Goal: Information Seeking & Learning: Learn about a topic

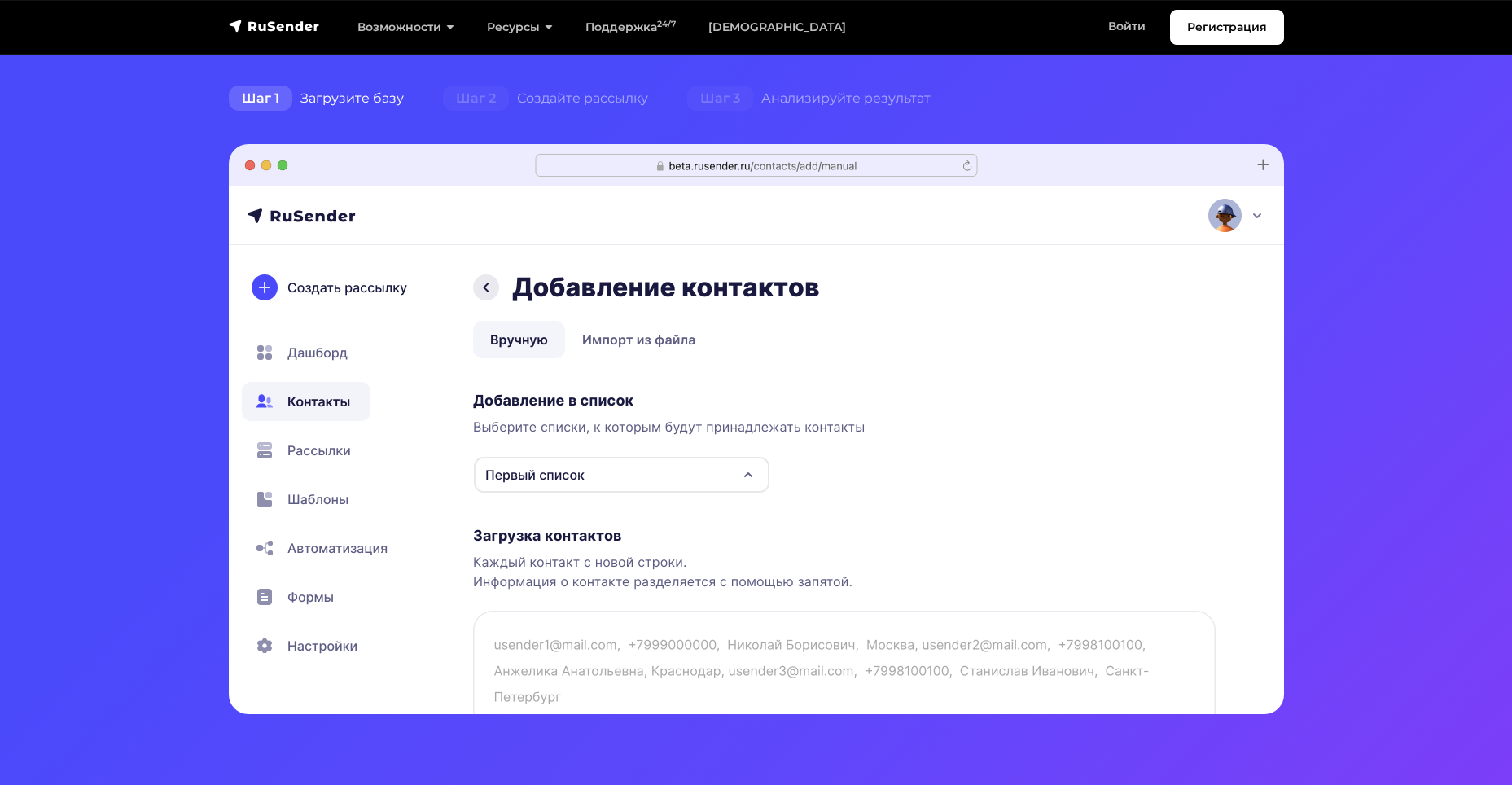
scroll to position [407, 0]
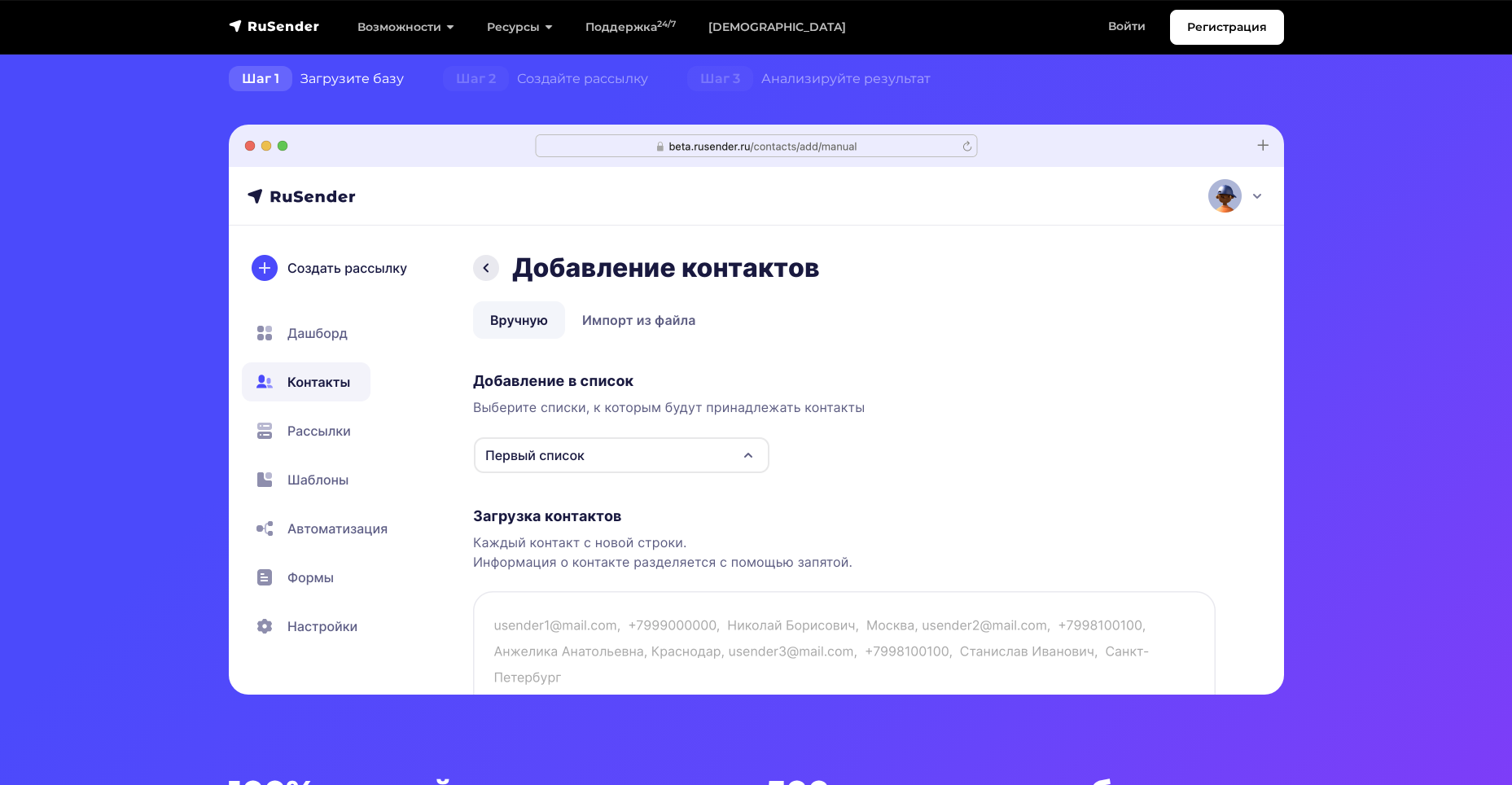
click at [761, 458] on img at bounding box center [756, 410] width 1055 height 570
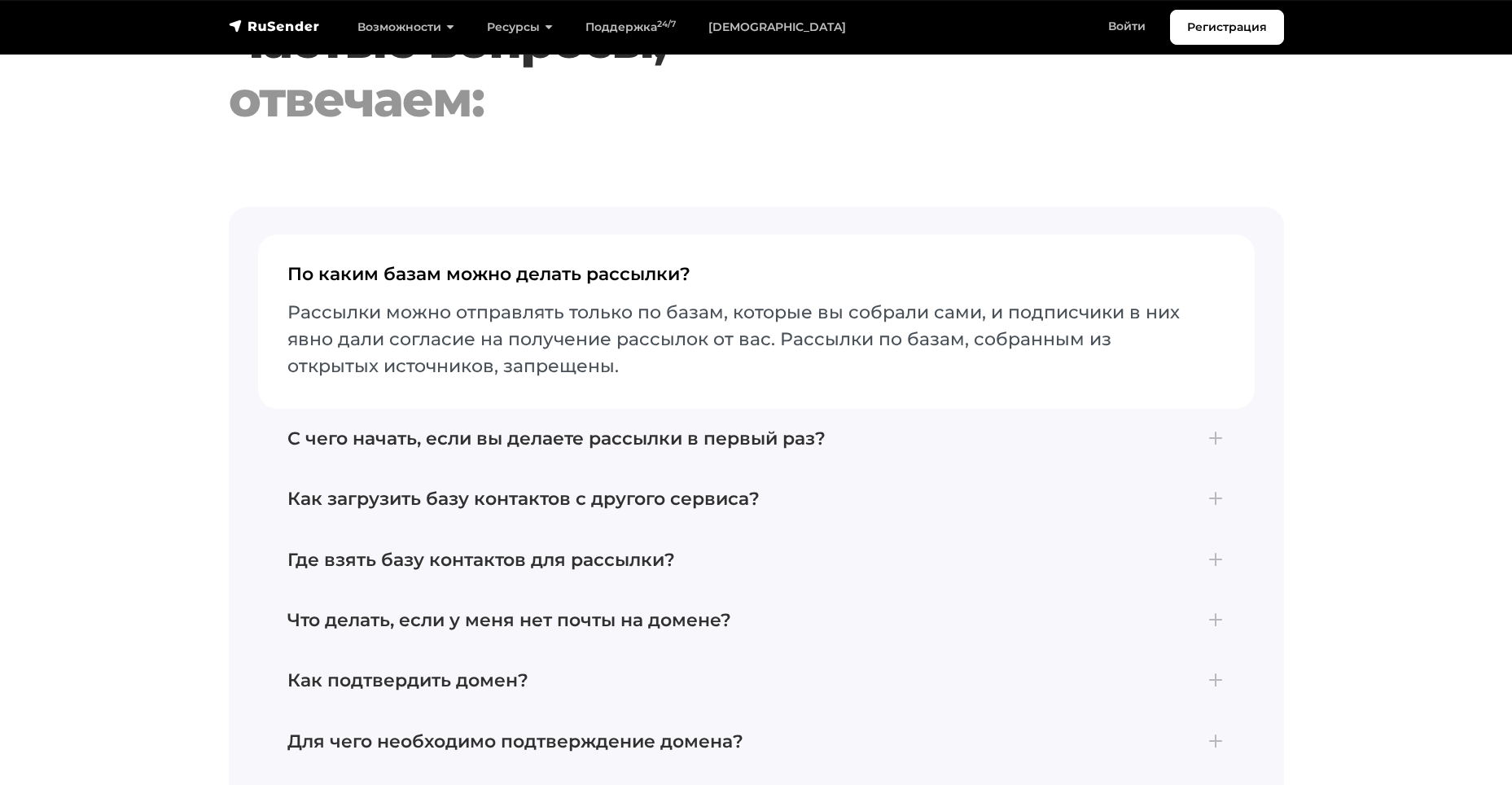
scroll to position [6757, 0]
click at [654, 432] on h4 "С чего начать, если вы делаете рассылки в первый раз?" at bounding box center [756, 437] width 938 height 21
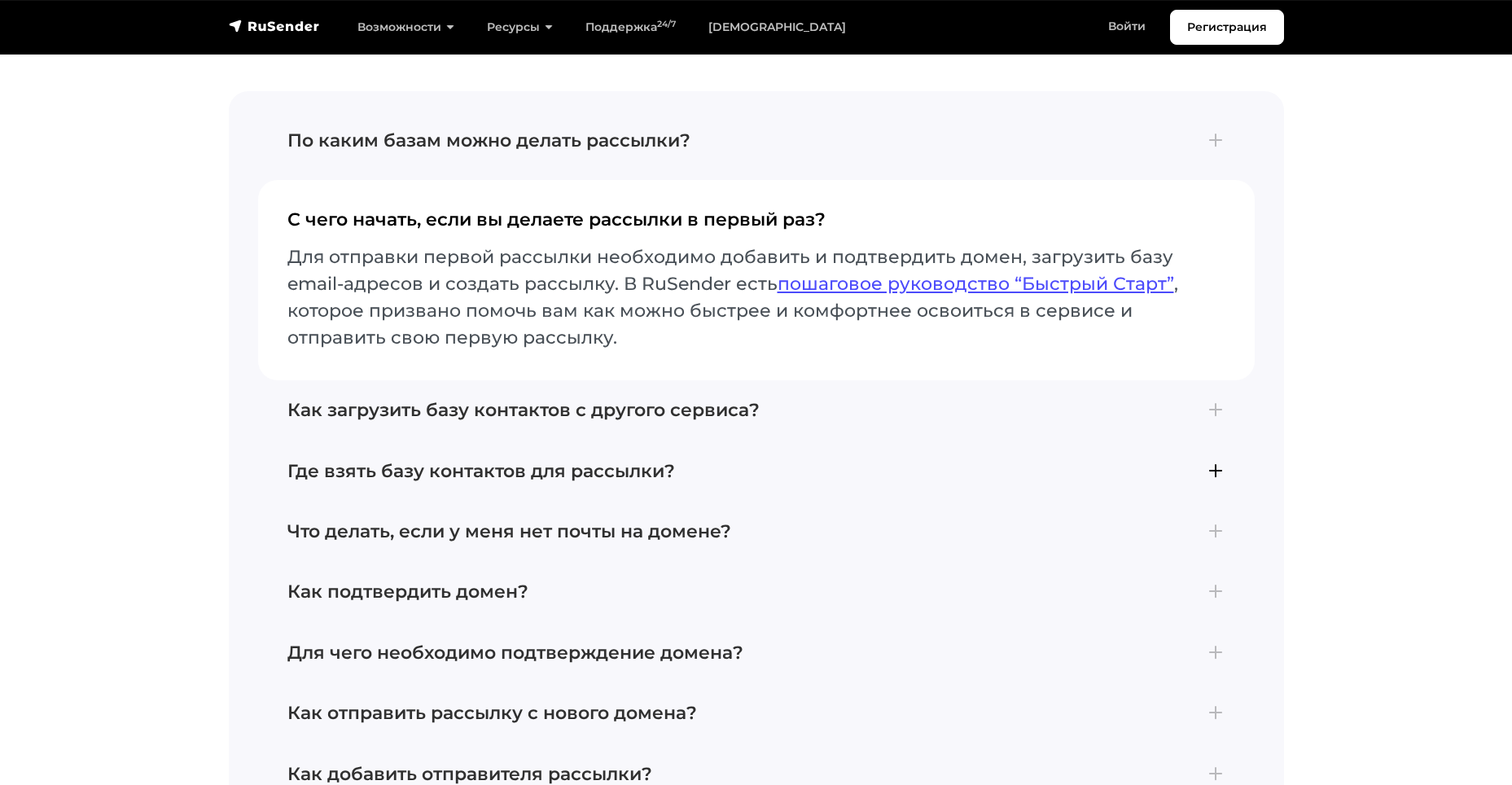
scroll to position [6919, 0]
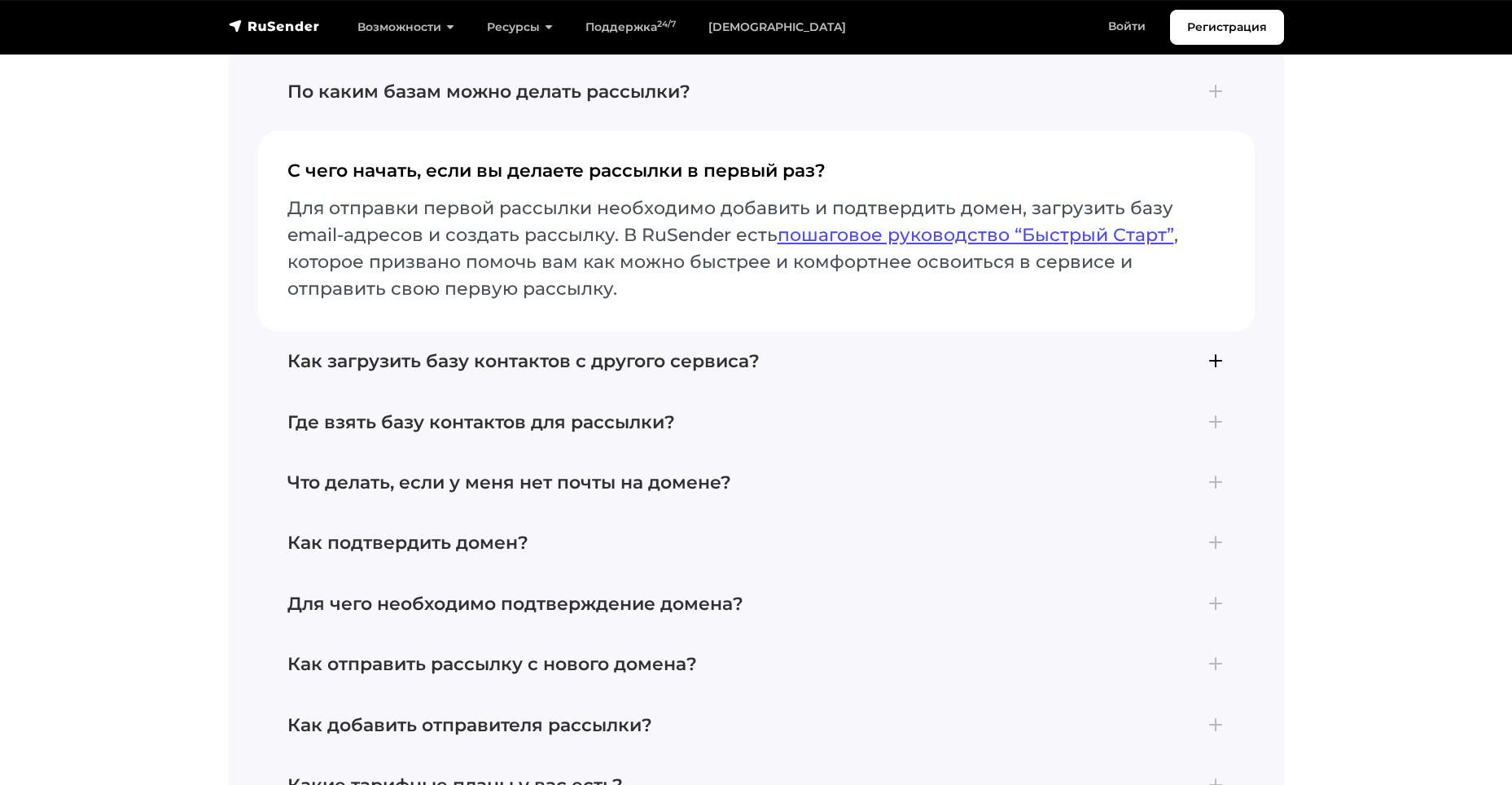
click at [637, 360] on button "Как загрузить базу контактов с другого сервиса? Если вы ранее пользовались друг…" at bounding box center [756, 361] width 996 height 60
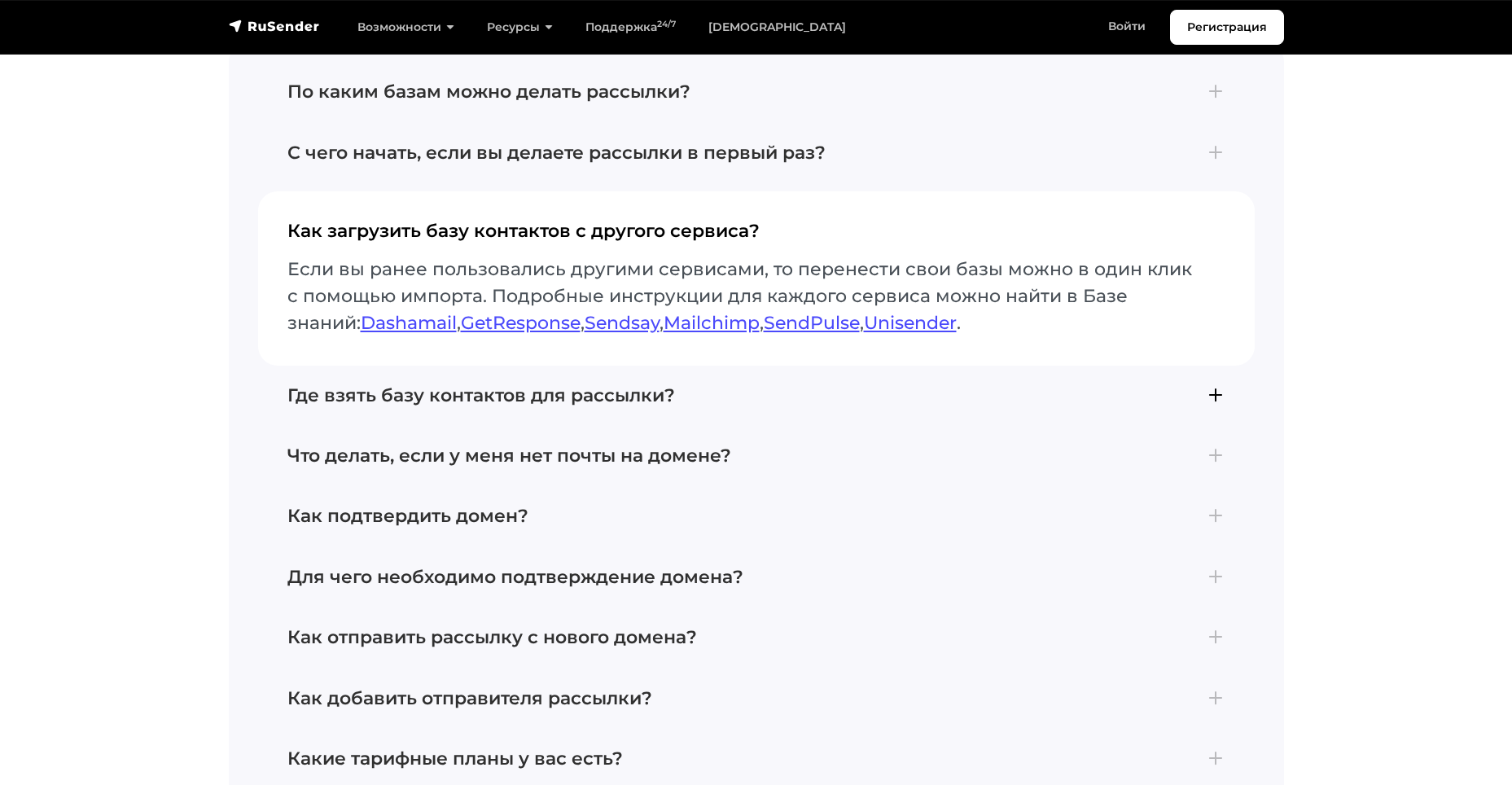
click at [487, 385] on h4 "Где взять базу контактов для рассылки?" at bounding box center [756, 395] width 938 height 21
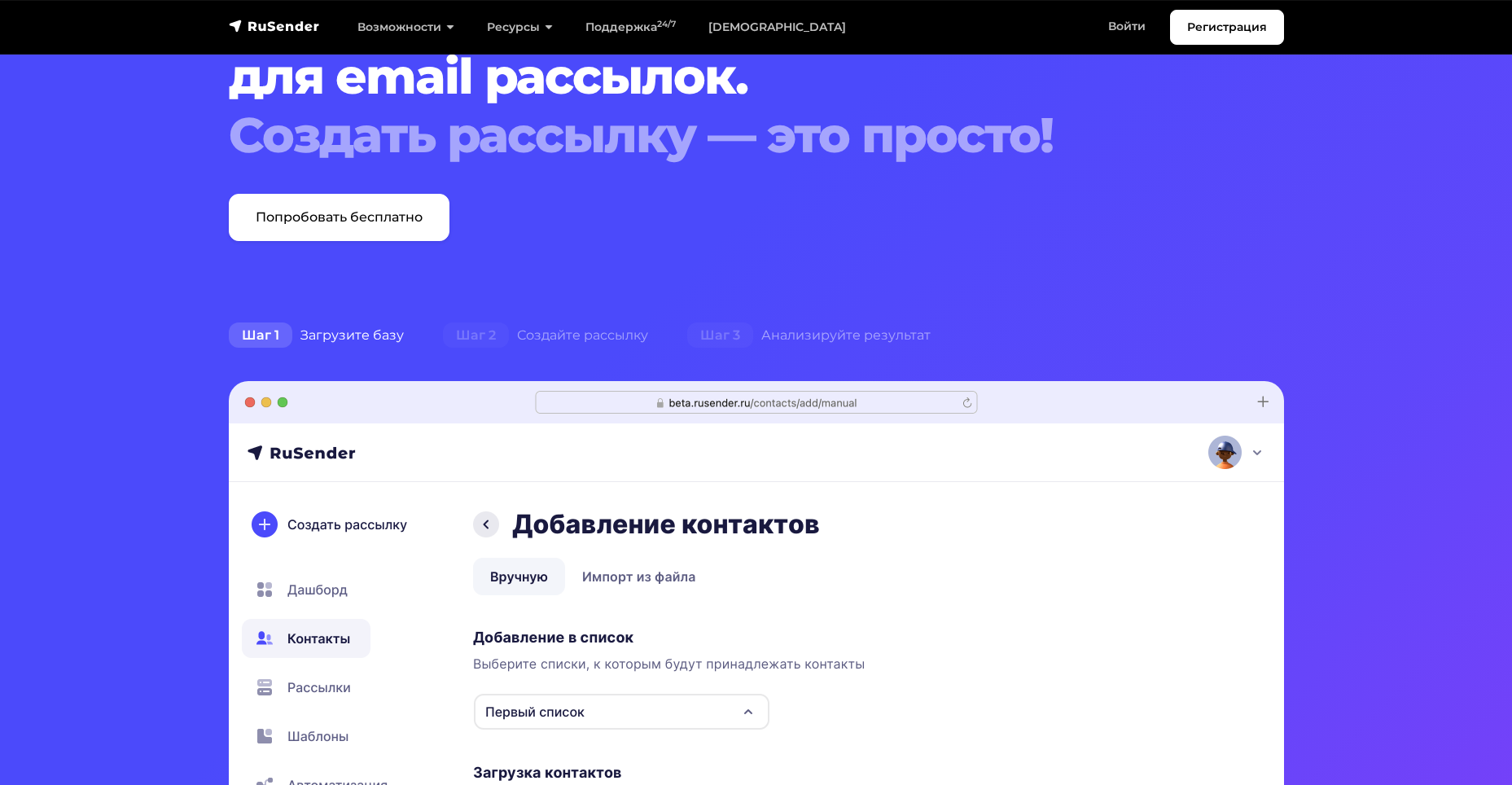
scroll to position [0, 0]
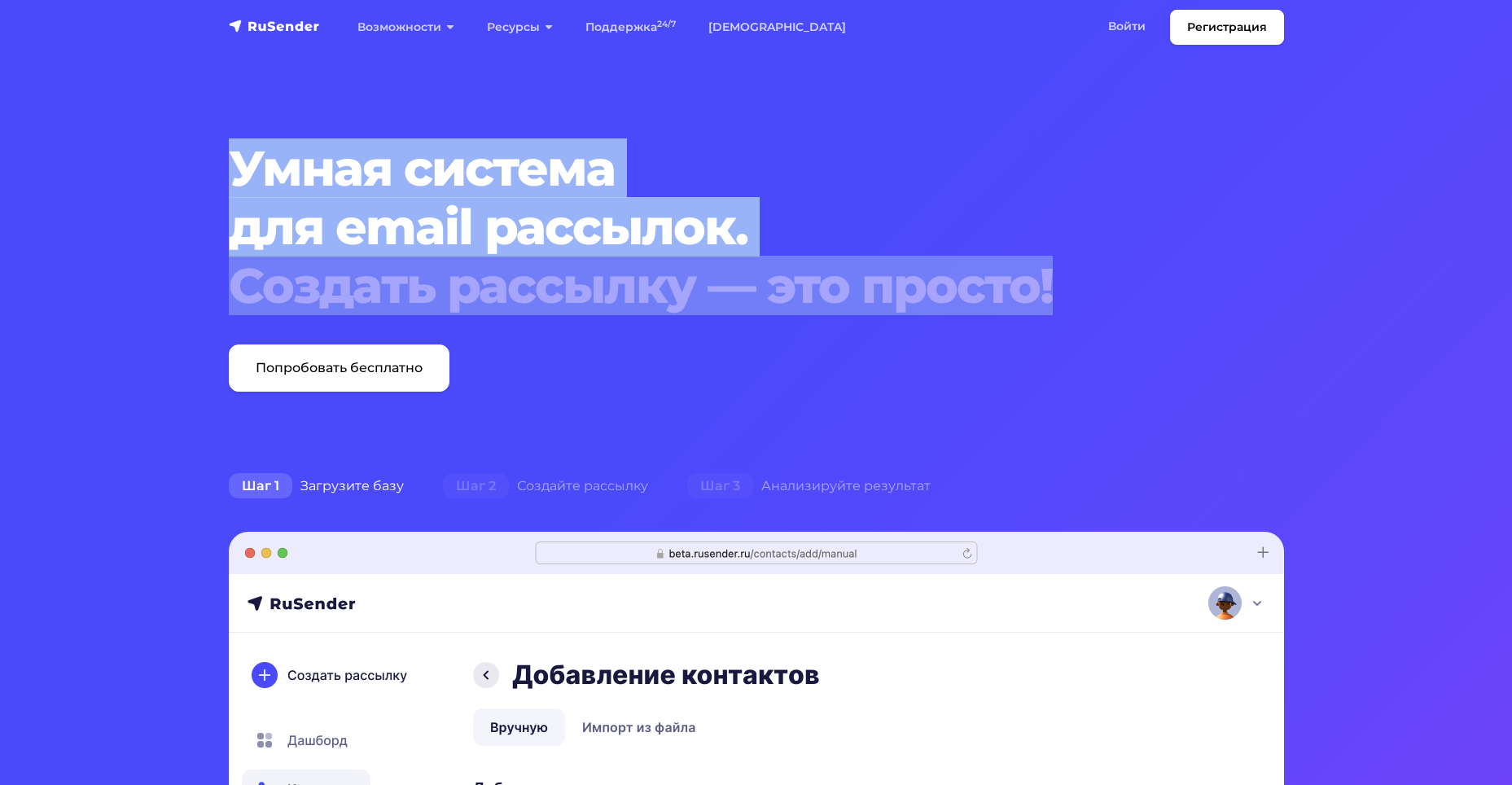
drag, startPoint x: 1066, startPoint y: 291, endPoint x: 229, endPoint y: 168, distance: 846.6
click at [229, 168] on h1 "Умная система для email рассылок. Создать рассылку — это просто!" at bounding box center [711, 227] width 965 height 176
click at [243, 171] on h1 "Умная система для email рассылок. Создать рассылку — это просто!" at bounding box center [711, 227] width 965 height 176
drag, startPoint x: 231, startPoint y: 161, endPoint x: 1066, endPoint y: 291, distance: 844.5
click at [1066, 291] on h1 "Умная система для email рассылок. Создать рассылку — это просто!" at bounding box center [711, 227] width 965 height 176
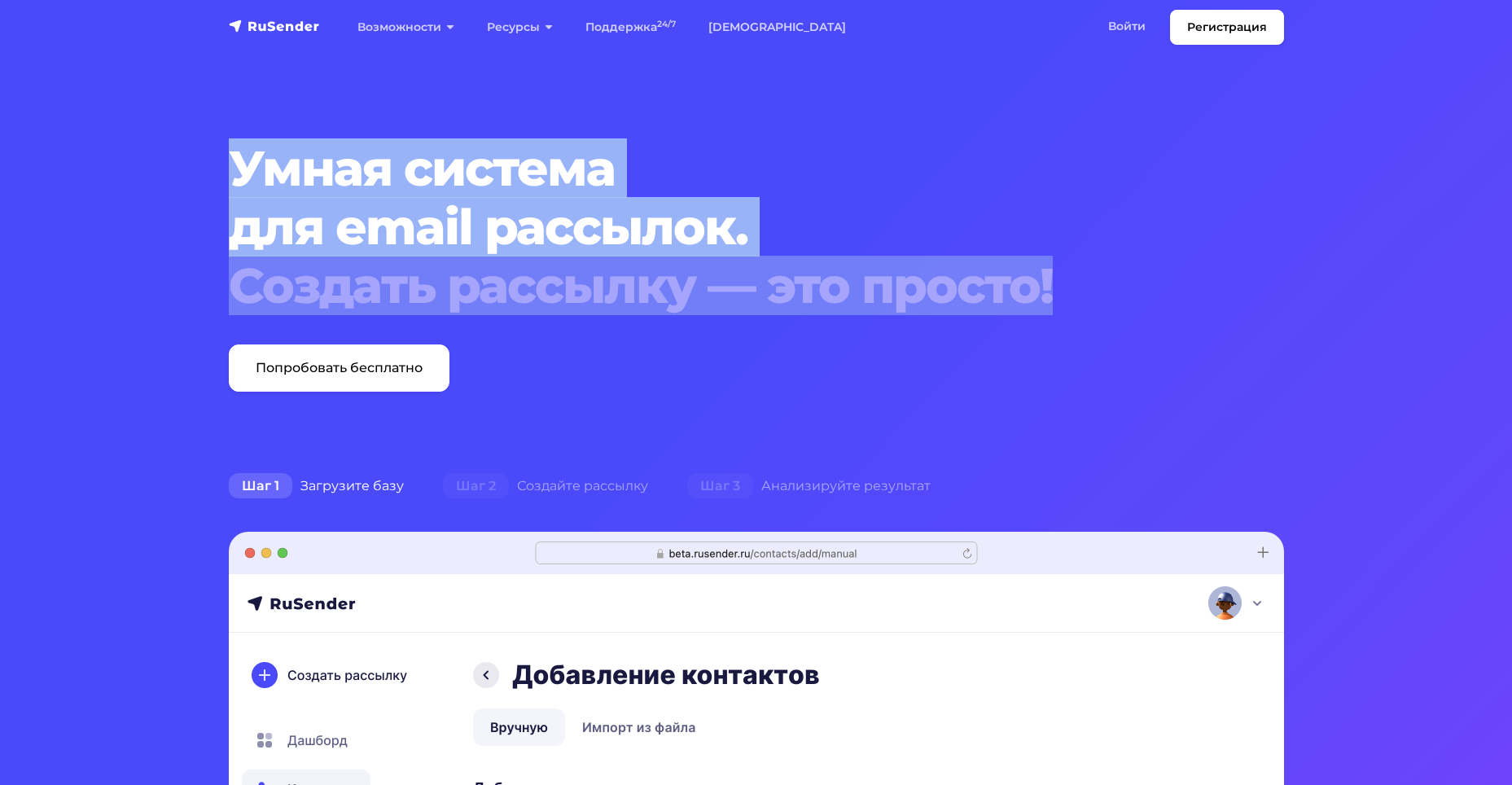
click at [1073, 291] on div "Создать рассылку — это просто!" at bounding box center [711, 285] width 965 height 59
drag, startPoint x: 1031, startPoint y: 278, endPoint x: 217, endPoint y: 165, distance: 821.9
click at [217, 165] on section "Умная система для email рассылок. Создать рассылку — это просто! Попробовать бе…" at bounding box center [756, 773] width 1512 height 1546
click at [239, 171] on h1 "Умная система для email рассылок. Создать рассылку — это просто!" at bounding box center [711, 227] width 965 height 176
drag, startPoint x: 227, startPoint y: 159, endPoint x: 1097, endPoint y: 297, distance: 880.4
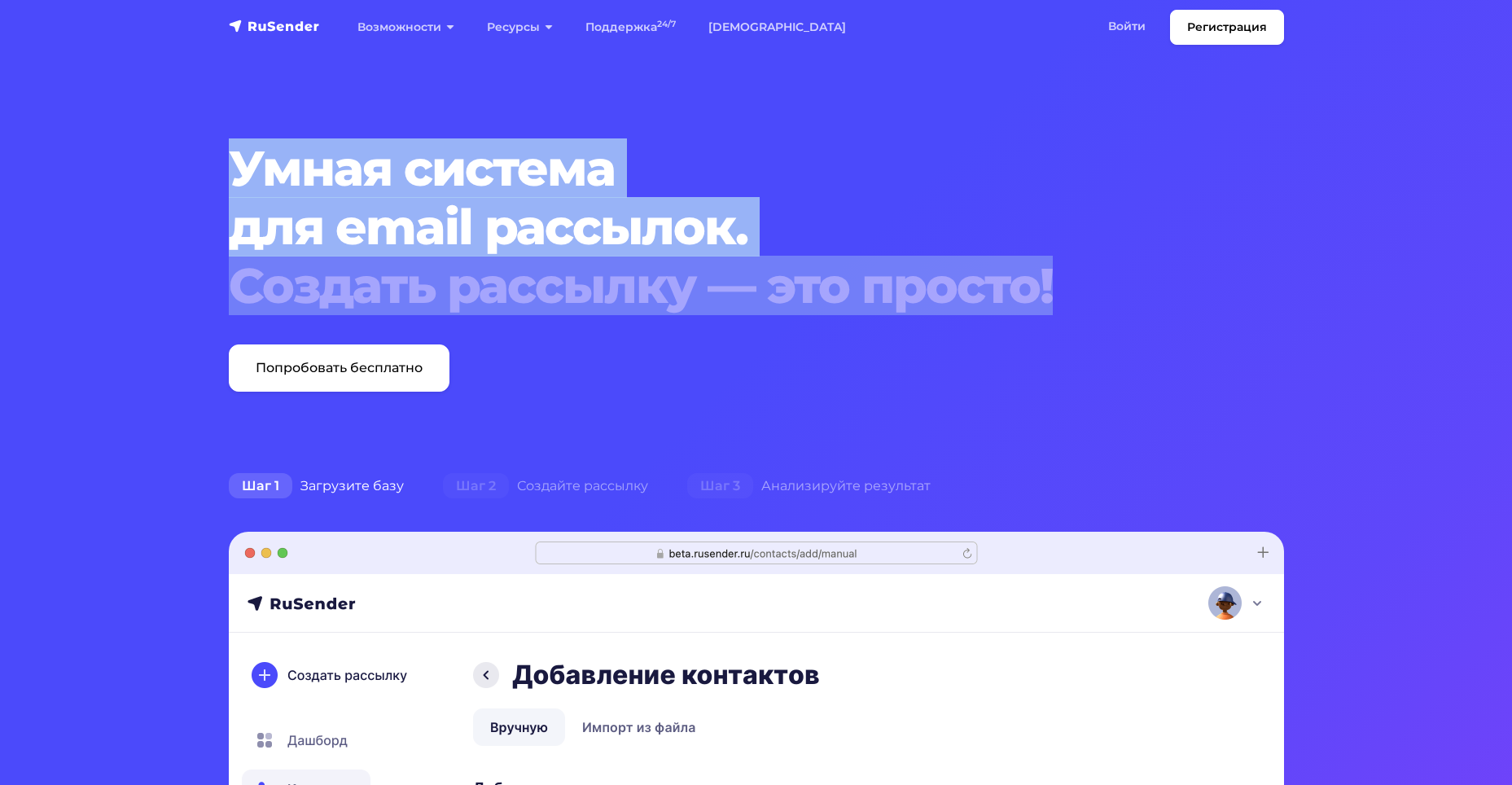
click at [1097, 297] on div "Умная система для email рассылок. Создать рассылку — это просто! Попробовать бе…" at bounding box center [711, 265] width 985 height 252
click at [1070, 282] on div "Создать рассылку — это просто!" at bounding box center [711, 285] width 965 height 59
drag, startPoint x: 1079, startPoint y: 277, endPoint x: 208, endPoint y: 161, distance: 878.7
click at [208, 161] on section "Умная система для email рассылок. Создать рассылку — это просто! Попробовать бе…" at bounding box center [756, 773] width 1512 height 1546
click at [236, 166] on h1 "Умная система для email рассылок. Создать рассылку — это просто!" at bounding box center [711, 227] width 965 height 176
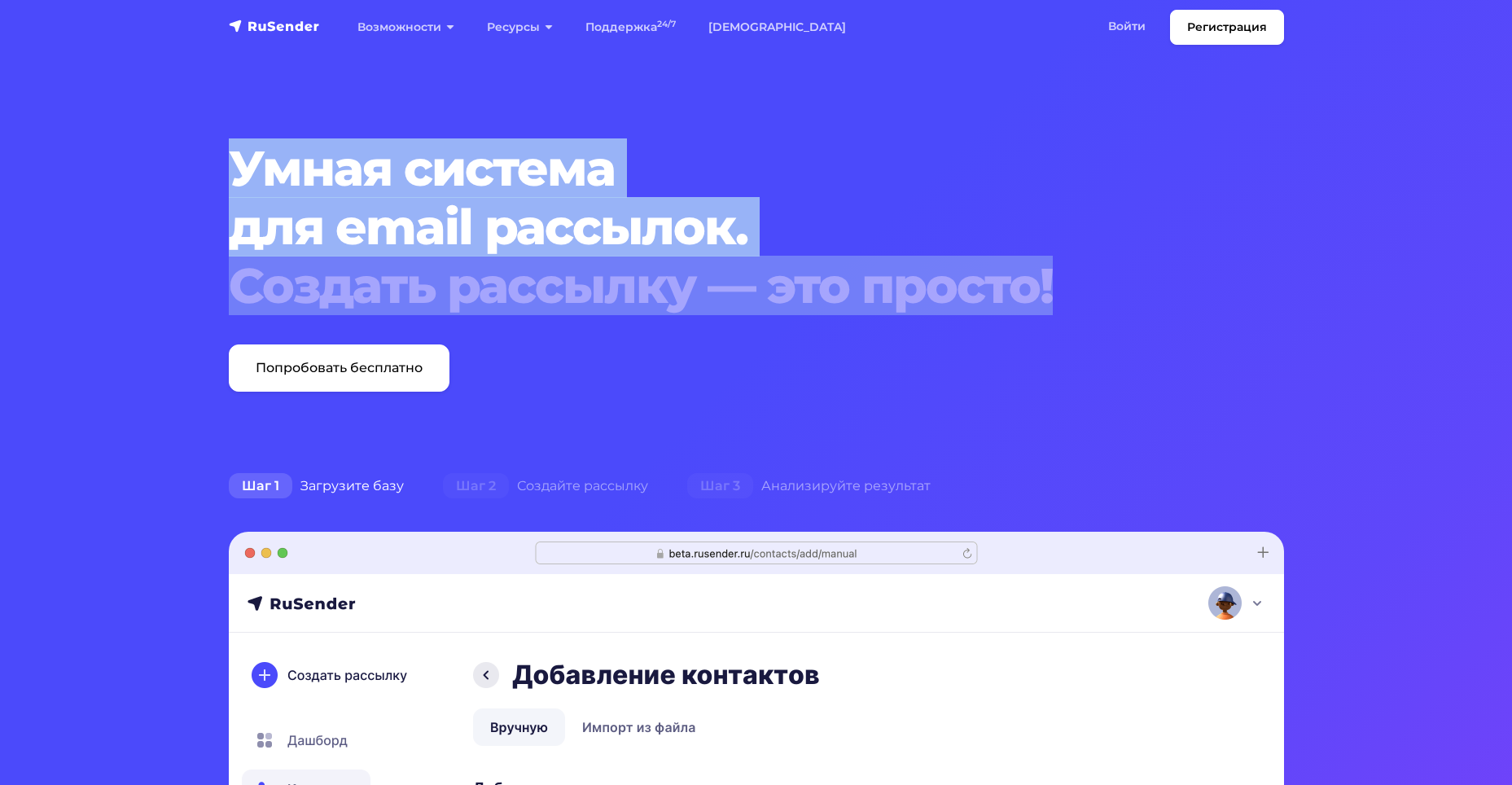
drag, startPoint x: 234, startPoint y: 164, endPoint x: 1098, endPoint y: 296, distance: 874.4
click at [1111, 302] on h1 "Умная система для email рассылок. Создать рассылку — это просто!" at bounding box center [711, 227] width 965 height 176
click at [1100, 289] on div "Создать рассылку — это просто!" at bounding box center [711, 285] width 965 height 59
drag, startPoint x: 1079, startPoint y: 283, endPoint x: 230, endPoint y: 169, distance: 856.7
click at [230, 169] on h1 "Умная система для email рассылок. Создать рассылку — это просто!" at bounding box center [711, 227] width 965 height 176
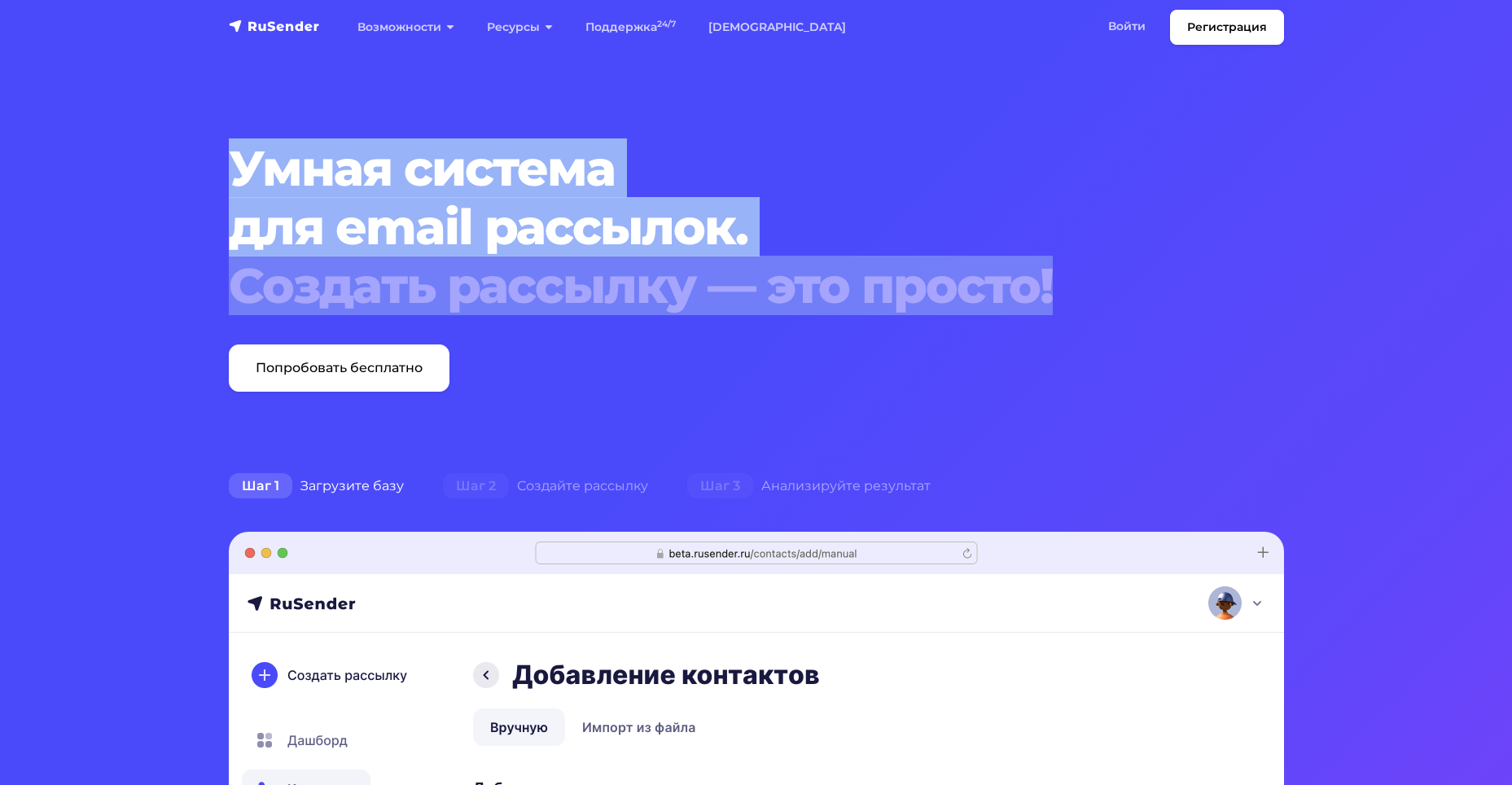
click at [1075, 285] on div "Создать рассылку — это просто!" at bounding box center [711, 285] width 965 height 59
click at [1004, 287] on div "Создать рассылку — это просто!" at bounding box center [711, 285] width 965 height 59
drag, startPoint x: 1070, startPoint y: 287, endPoint x: 230, endPoint y: 157, distance: 850.1
click at [230, 157] on h1 "Умная система для email рассылок. Создать рассылку — это просто!" at bounding box center [711, 227] width 965 height 176
click at [1084, 288] on div "Создать рассылку — это просто!" at bounding box center [711, 285] width 965 height 59
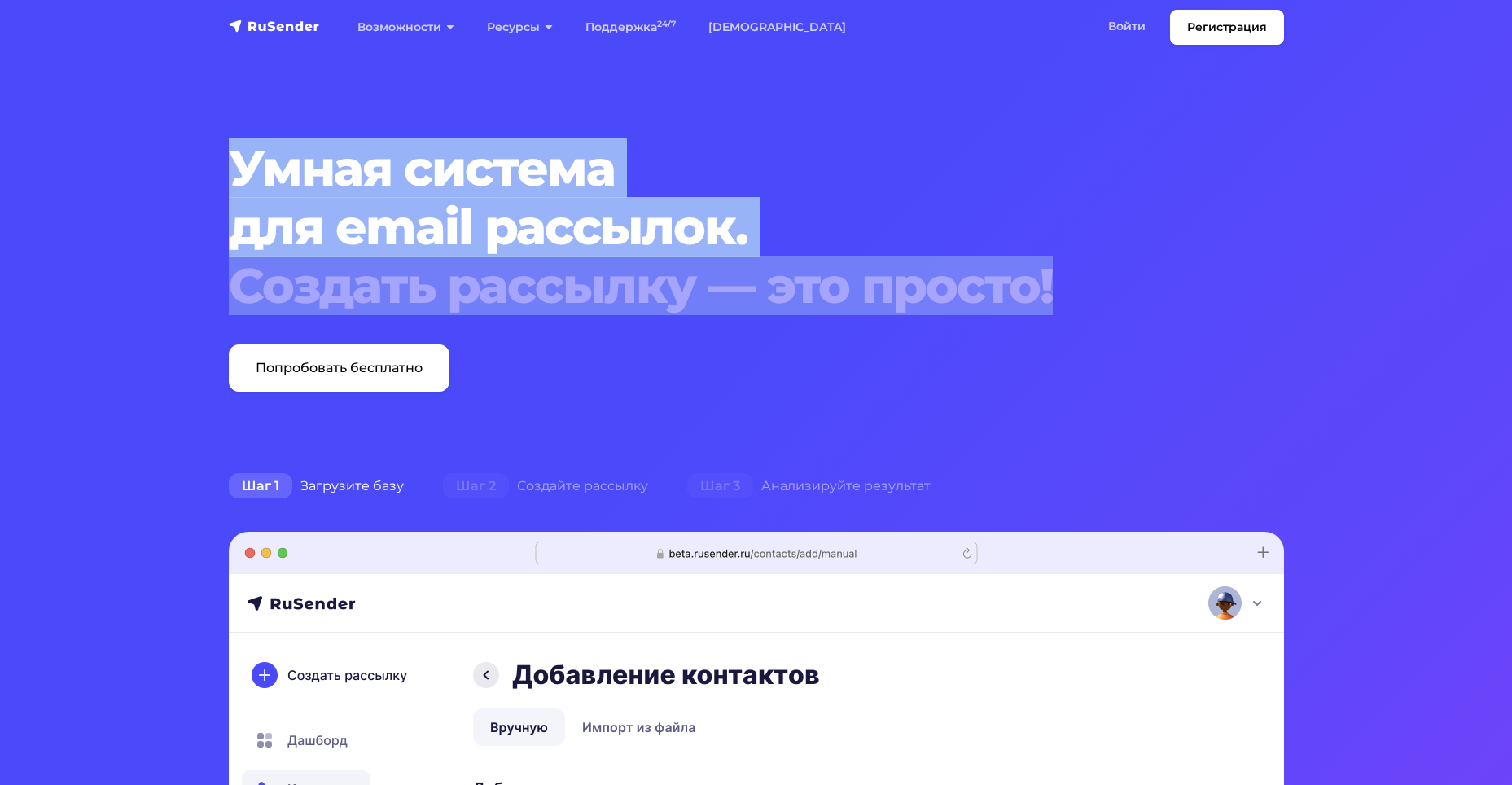
drag, startPoint x: 1053, startPoint y: 291, endPoint x: 216, endPoint y: 155, distance: 847.8
click at [216, 155] on section "Умная система для email рассылок. Создать рассылку — это просто! Попробовать бе…" at bounding box center [756, 773] width 1512 height 1546
click at [456, 212] on h1 "Умная система для email рассылок. Создать рассылку — это просто!" at bounding box center [711, 227] width 965 height 176
drag, startPoint x: 1140, startPoint y: 292, endPoint x: 212, endPoint y: 157, distance: 938.6
click at [212, 157] on section "Умная система для email рассылок. Создать рассылку — это просто! Попробовать бе…" at bounding box center [756, 773] width 1512 height 1546
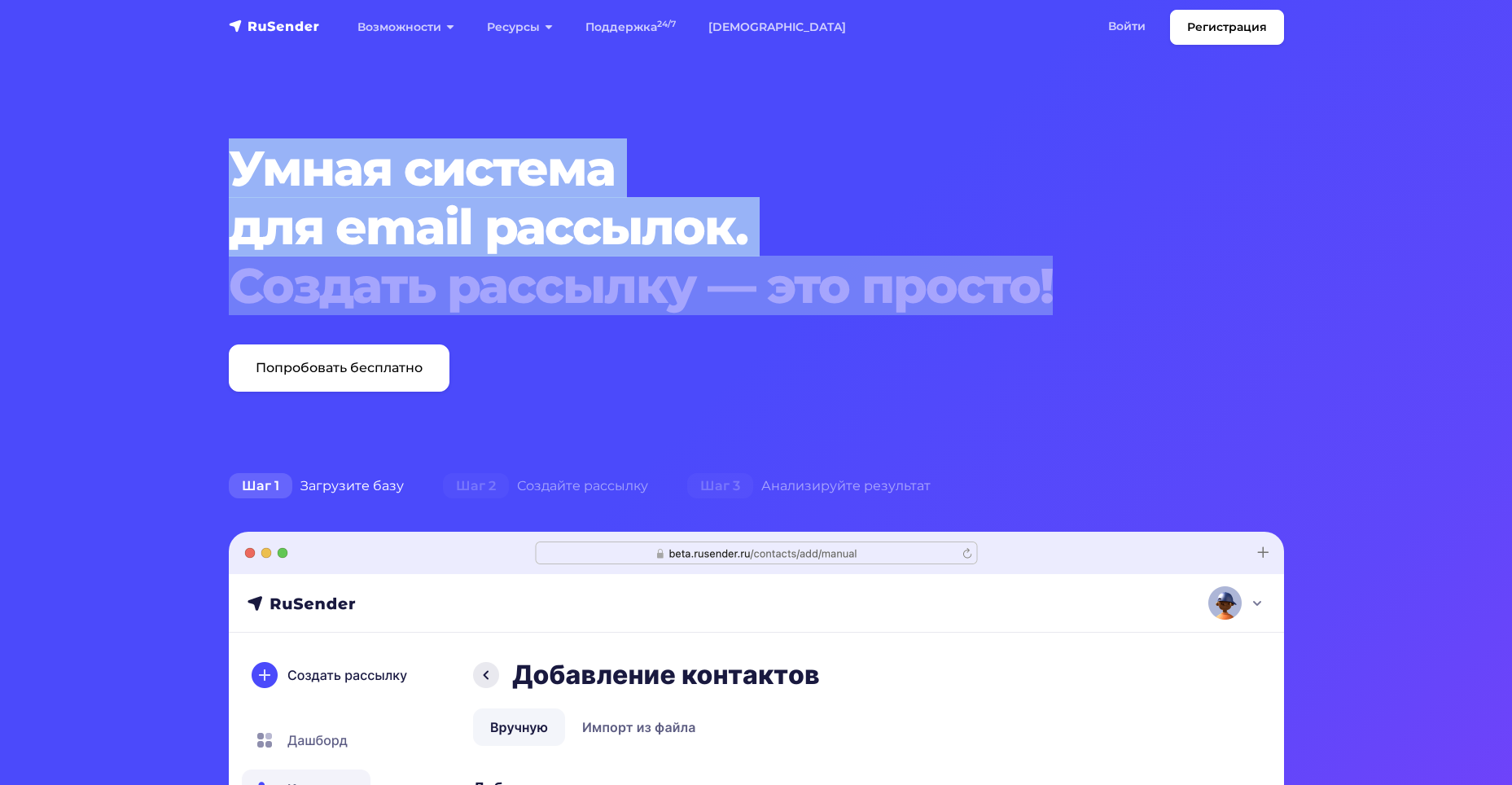
click at [1006, 294] on div "Создать рассылку — это просто!" at bounding box center [711, 285] width 965 height 59
drag, startPoint x: 1129, startPoint y: 290, endPoint x: 208, endPoint y: 169, distance: 928.6
click at [208, 169] on section "Умная система для email рассылок. Создать рассылку — это просто! Попробовать бе…" at bounding box center [756, 773] width 1512 height 1546
click at [484, 230] on h1 "Умная система для email рассылок. Создать рассылку — это просто!" at bounding box center [711, 227] width 965 height 176
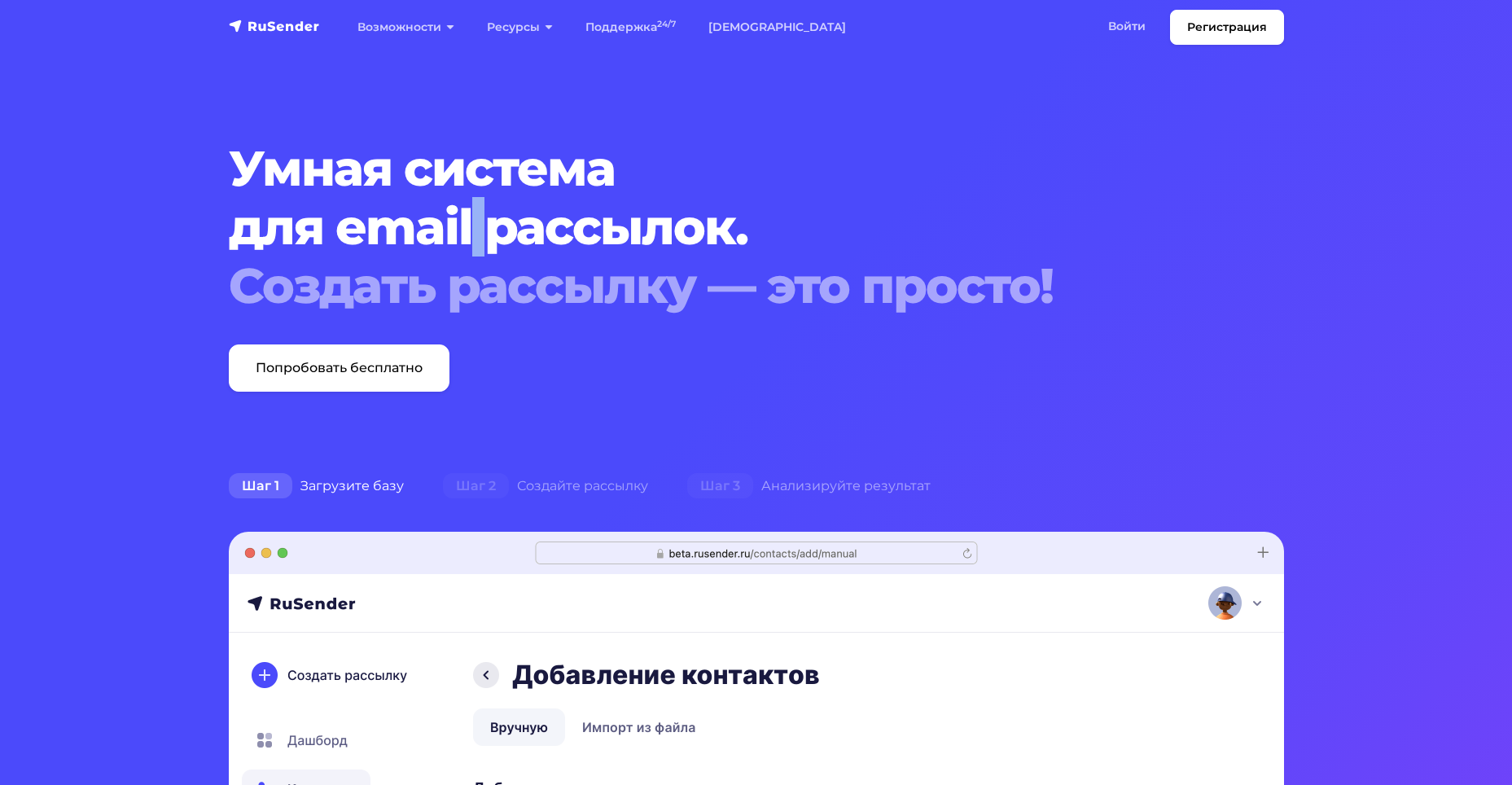
drag, startPoint x: 484, startPoint y: 230, endPoint x: 468, endPoint y: 232, distance: 15.7
click at [468, 232] on h1 "Умная система для email рассылок. Создать рассылку — это просто!" at bounding box center [711, 227] width 965 height 176
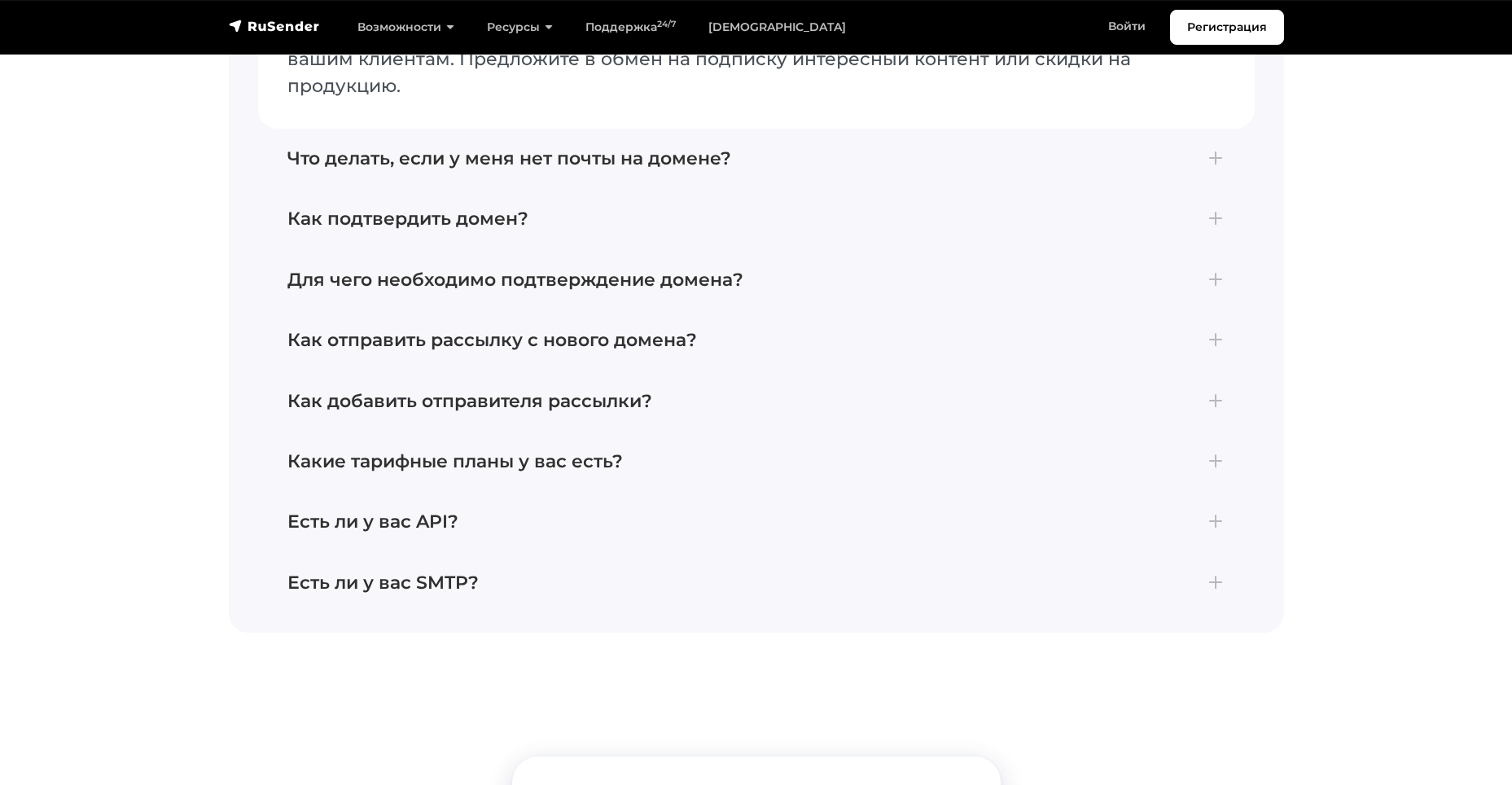
scroll to position [7408, 0]
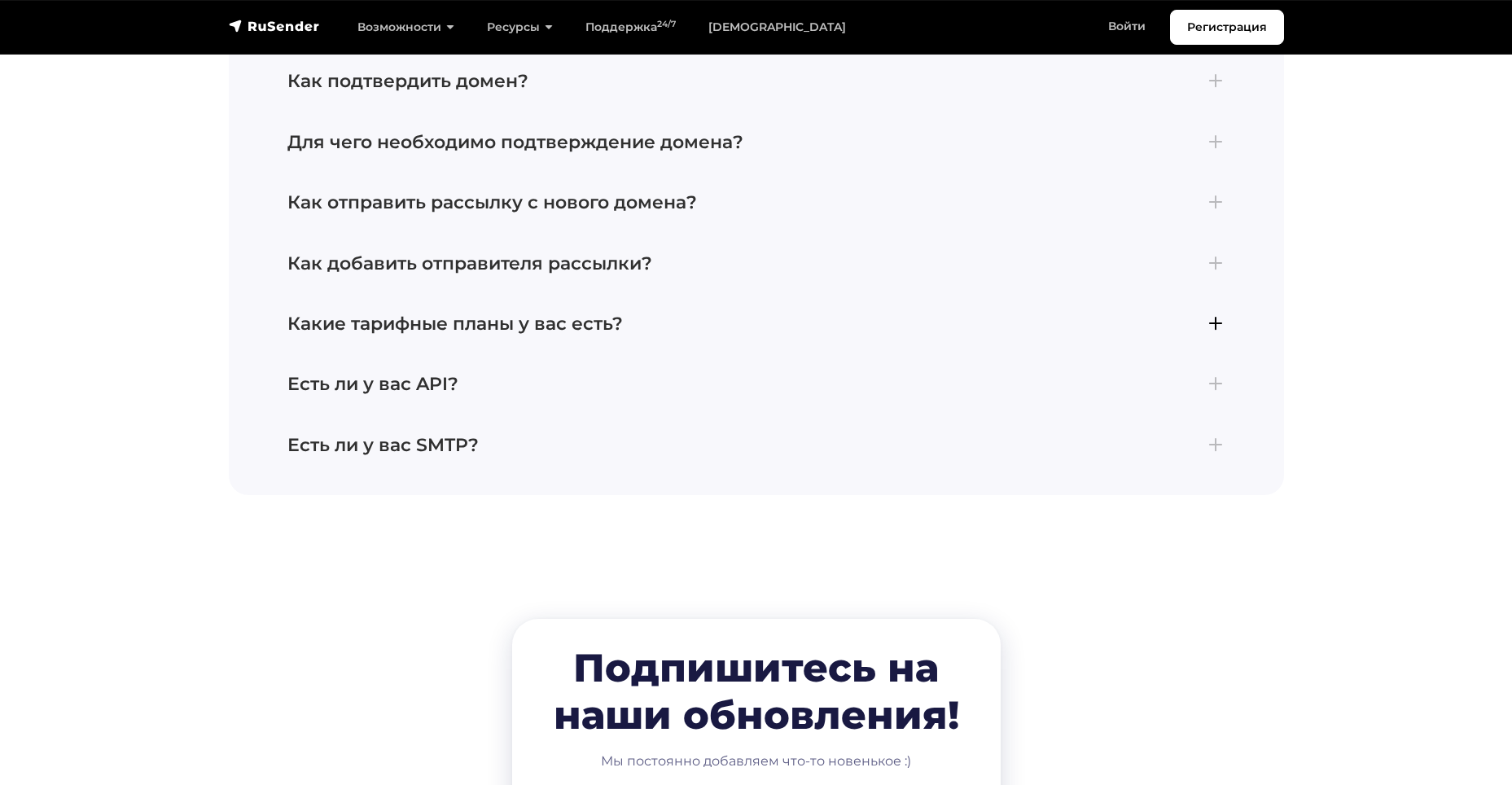
click at [584, 294] on button "Какие тарифные планы у вас есть? В сервисе RuSender доступно три тарифных плана…" at bounding box center [756, 324] width 996 height 60
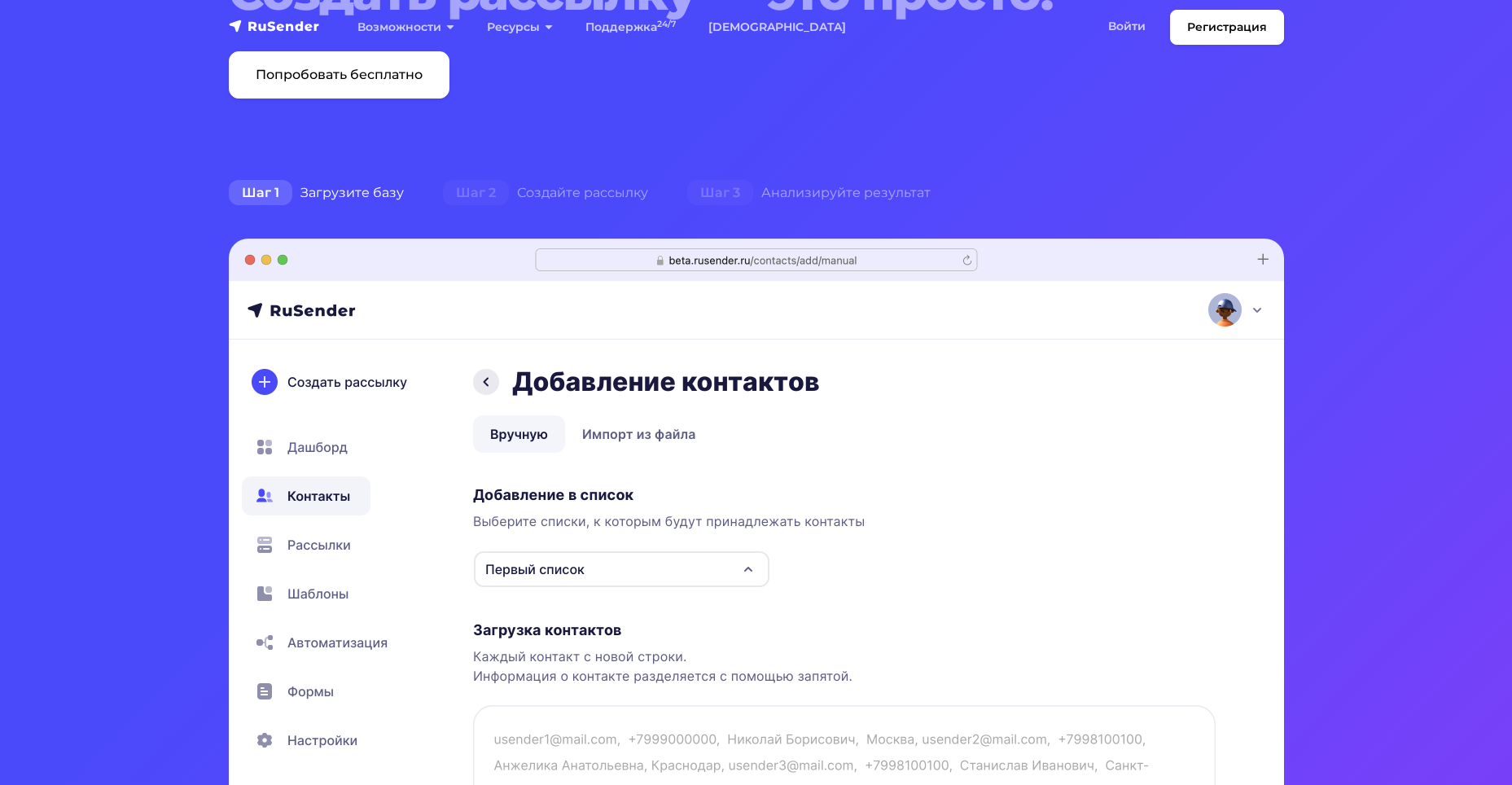
scroll to position [0, 0]
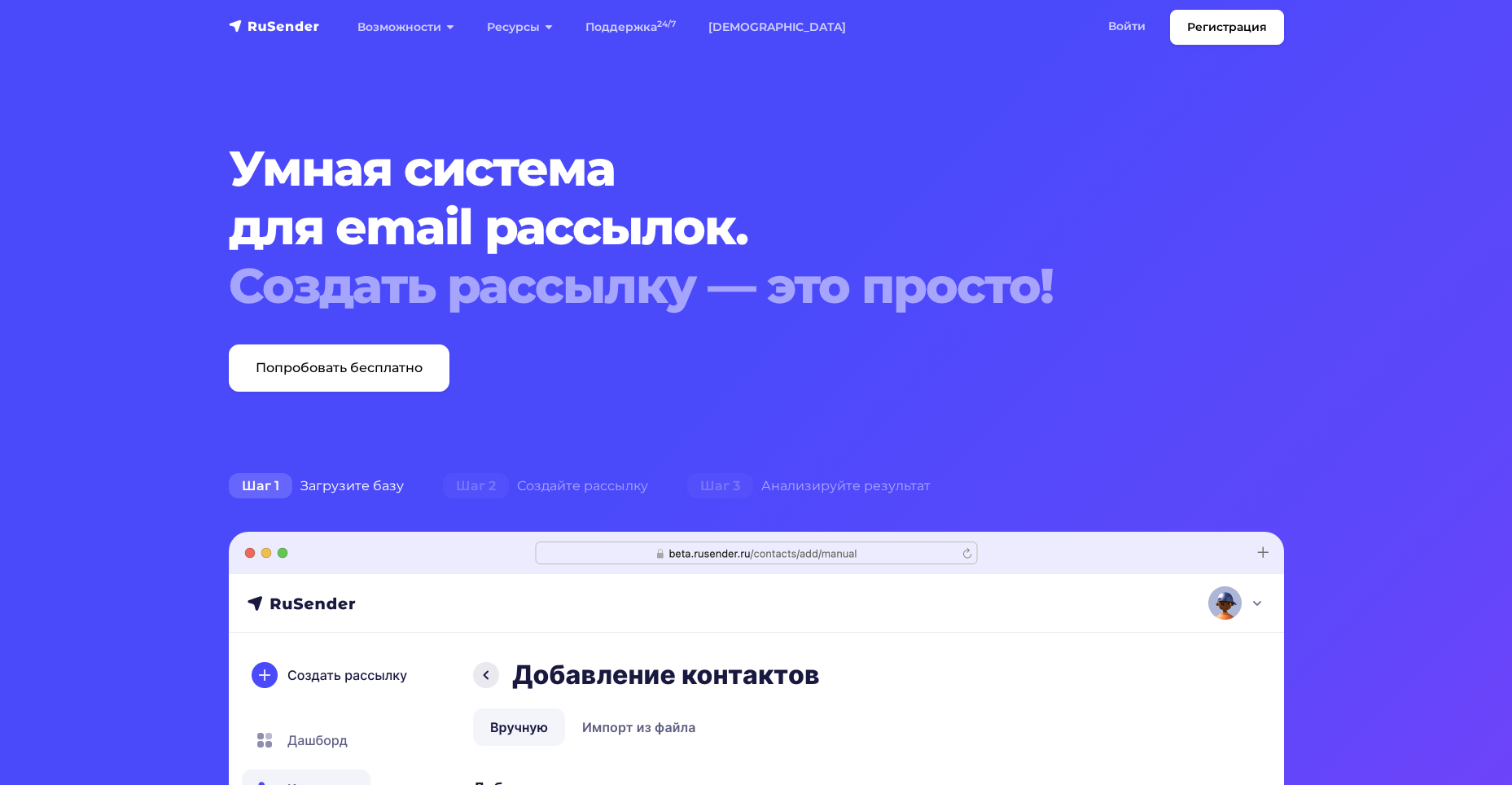
drag, startPoint x: 1247, startPoint y: 528, endPoint x: 1085, endPoint y: 152, distance: 409.5
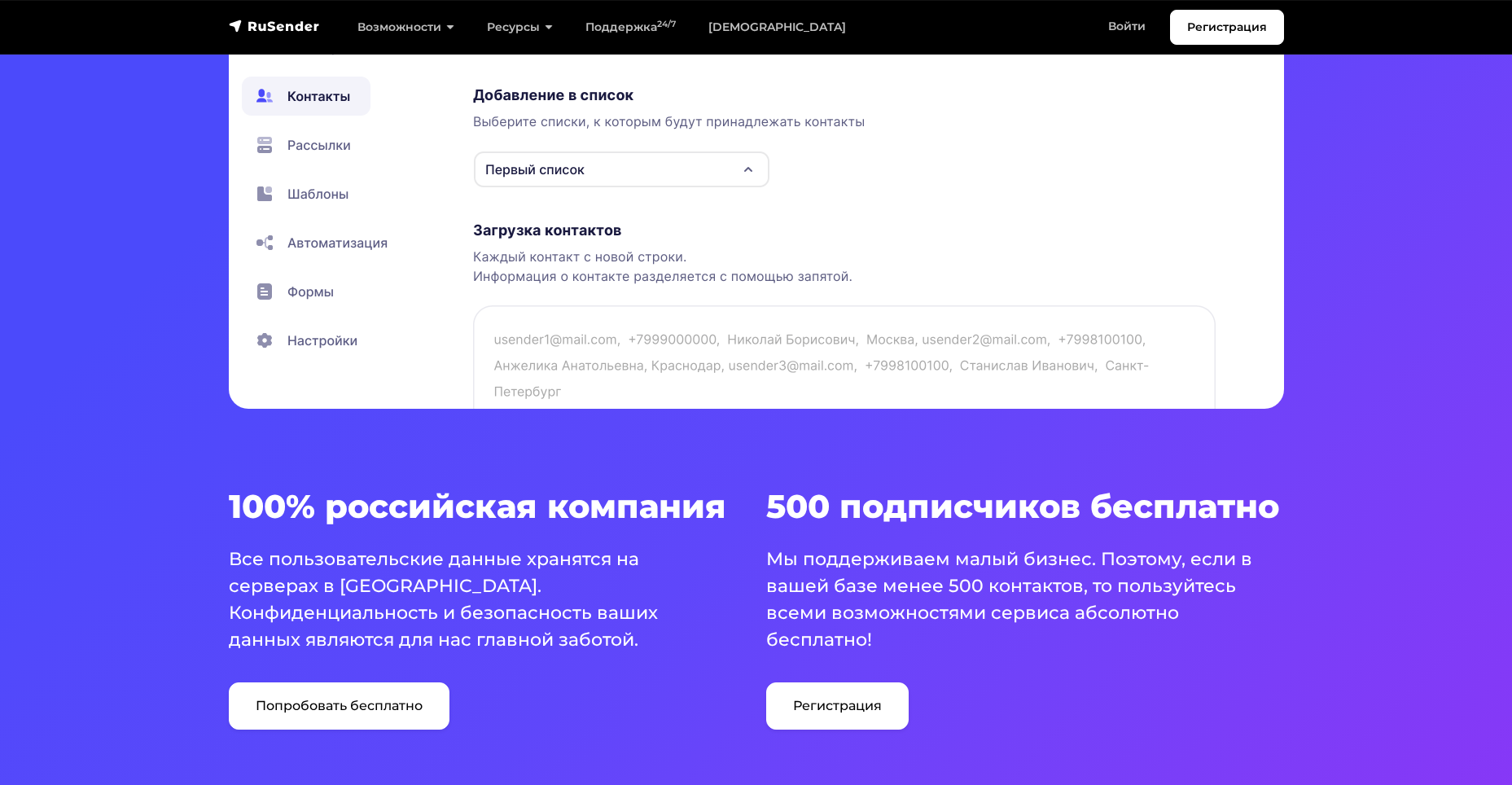
scroll to position [895, 0]
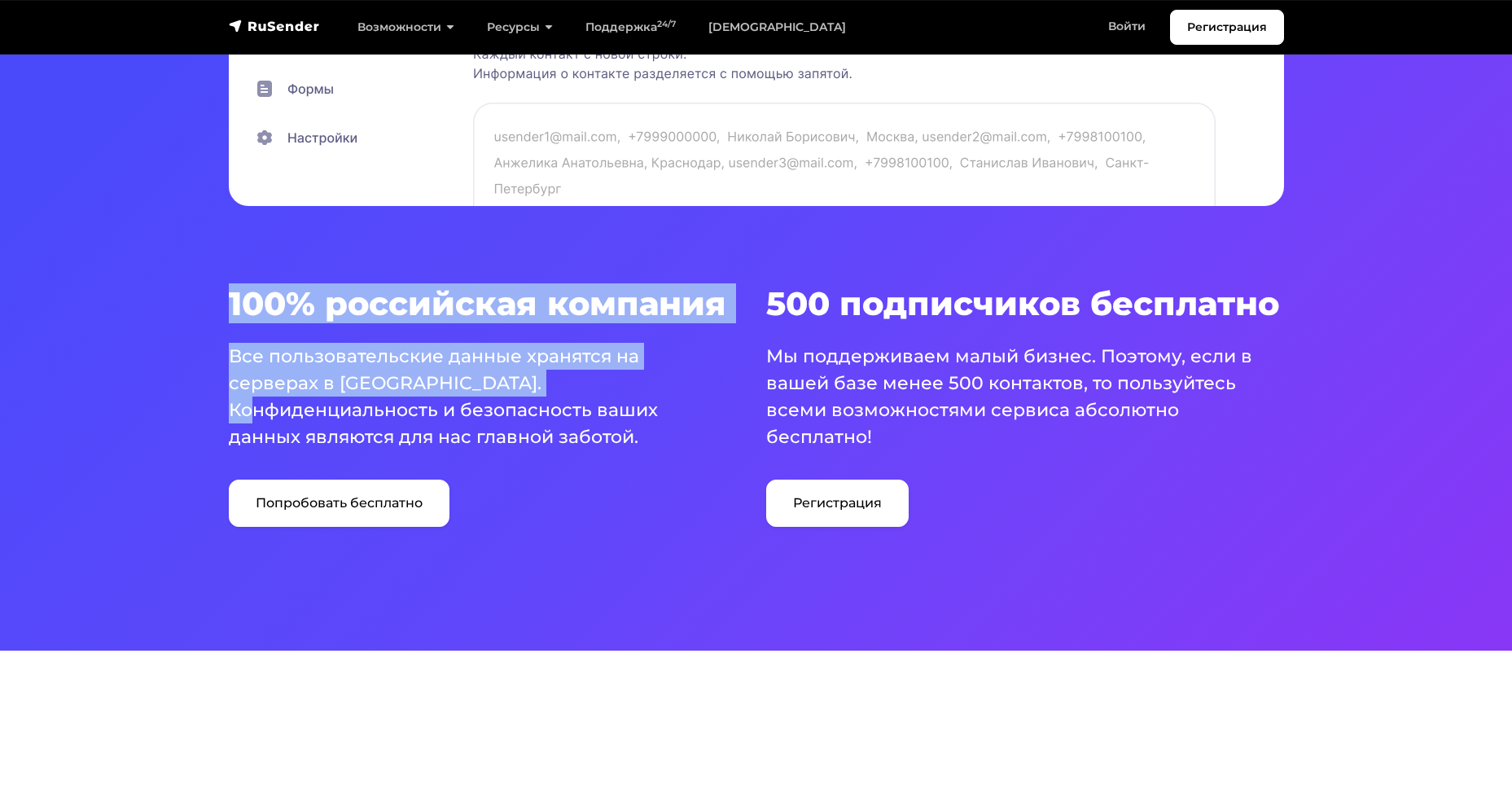
drag, startPoint x: 240, startPoint y: 296, endPoint x: 580, endPoint y: 389, distance: 352.1
click at [580, 389] on div "100% российская компания Все пользовательские данные хранятся на серверах в Рос…" at bounding box center [487, 405] width 537 height 243
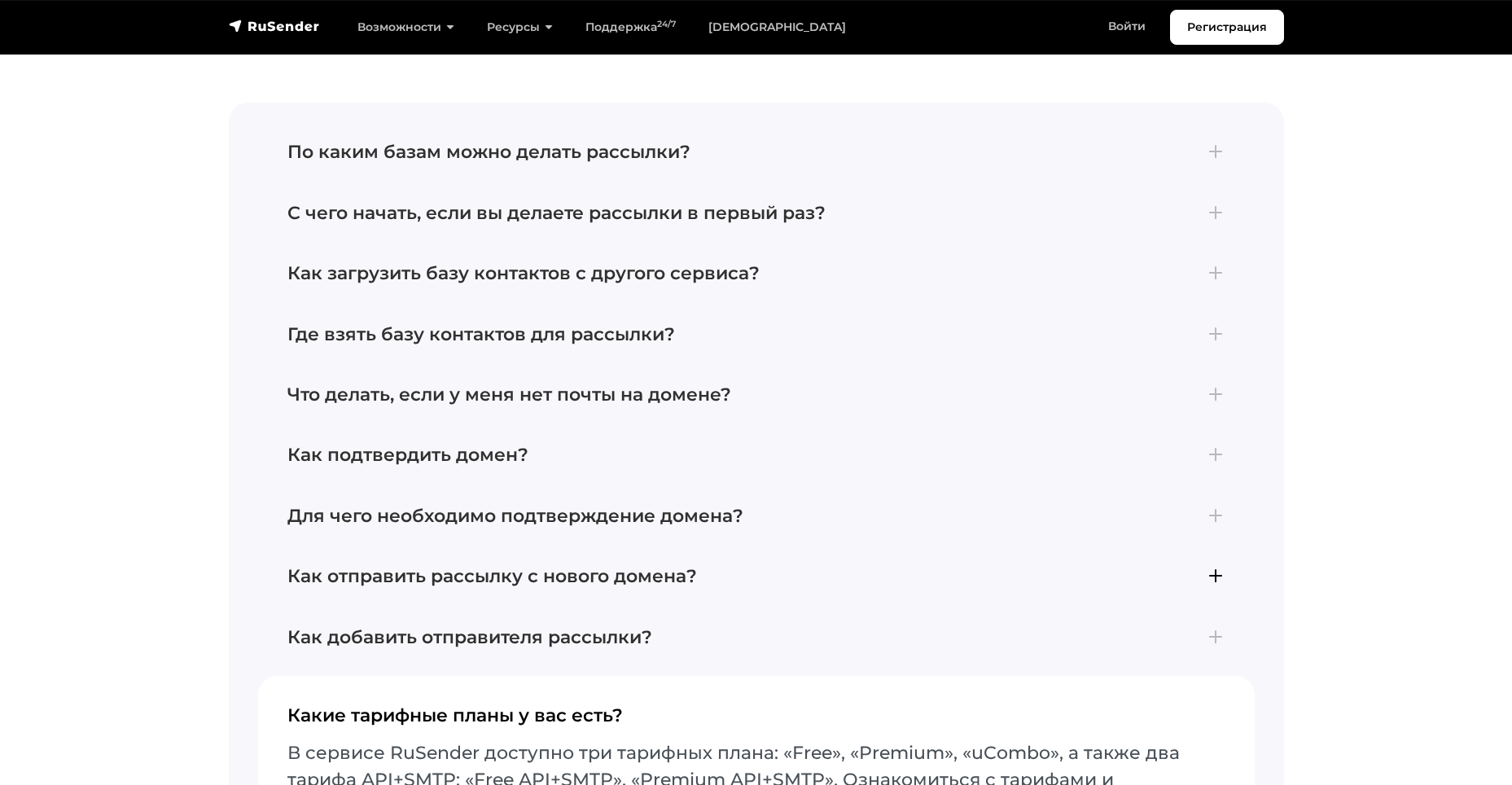
scroll to position [6757, 0]
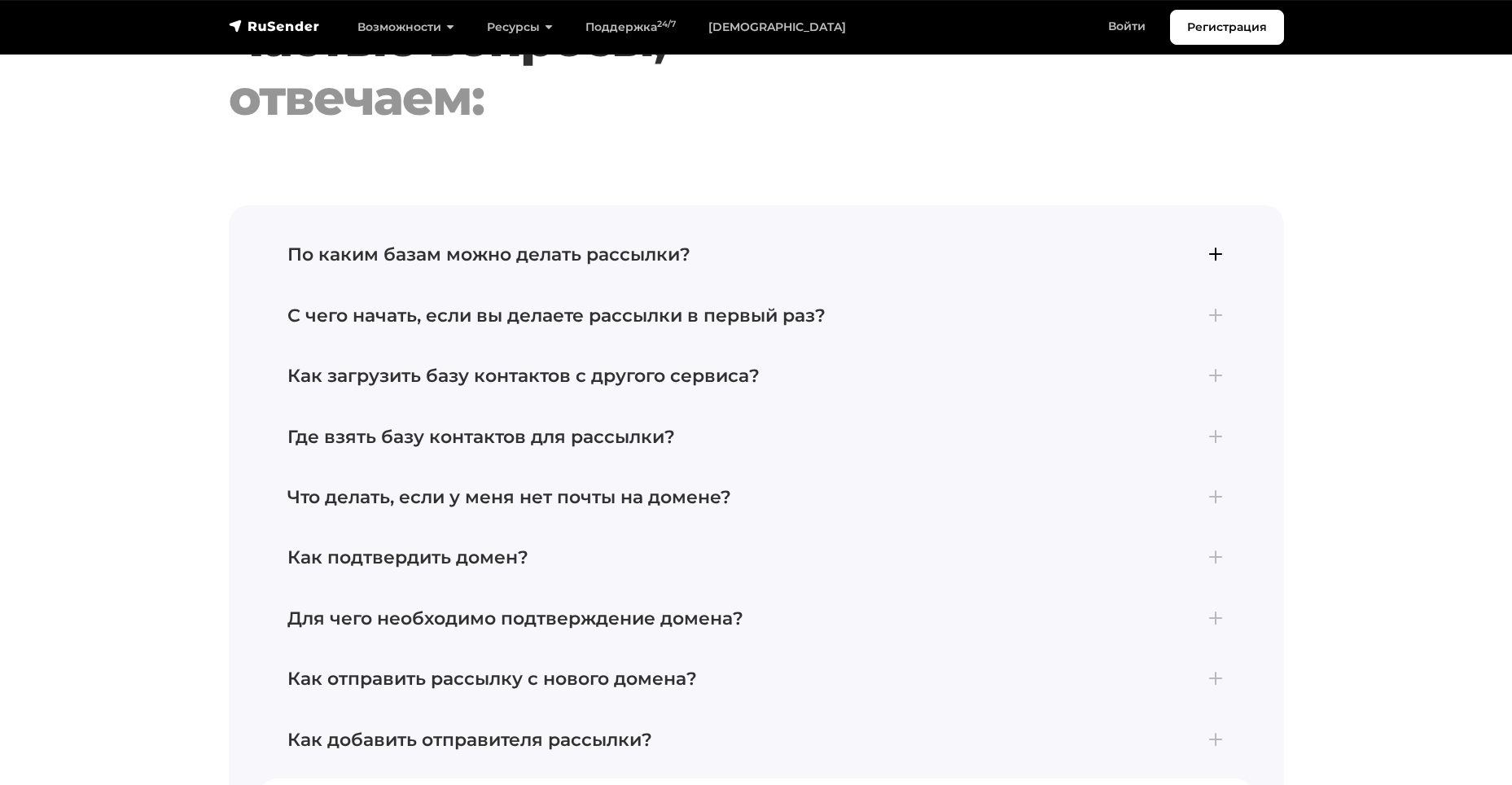
click at [698, 244] on h4 "По каким базам можно делать рассылки?" at bounding box center [756, 254] width 938 height 21
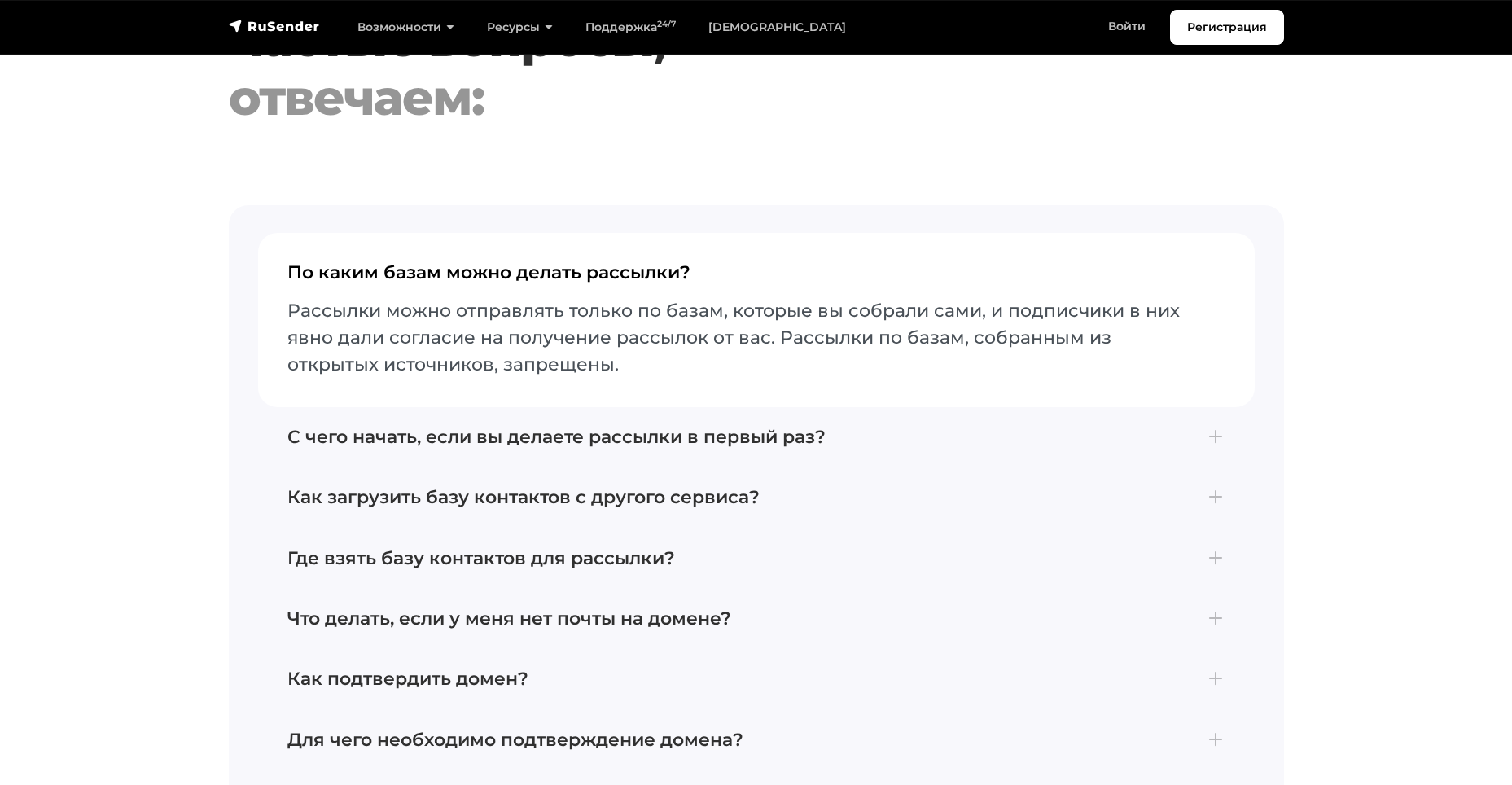
click at [632, 262] on h4 "По каким базам можно делать рассылки?" at bounding box center [756, 279] width 938 height 34
click at [627, 487] on h4 "Как загрузить базу контактов с другого сервиса?" at bounding box center [756, 497] width 938 height 21
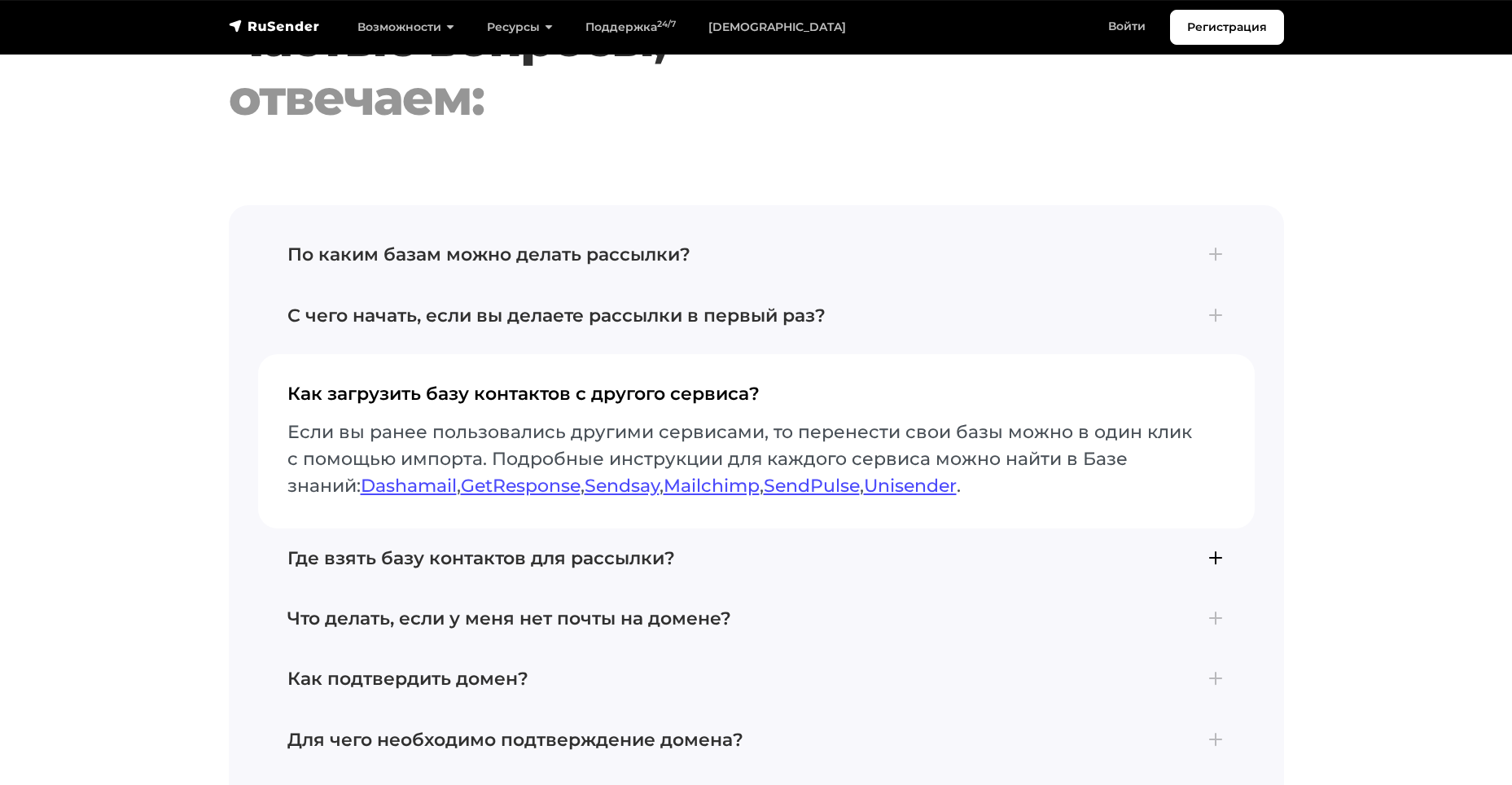
click at [510, 548] on h4 "Где взять базу контактов для рассылки?" at bounding box center [756, 558] width 938 height 21
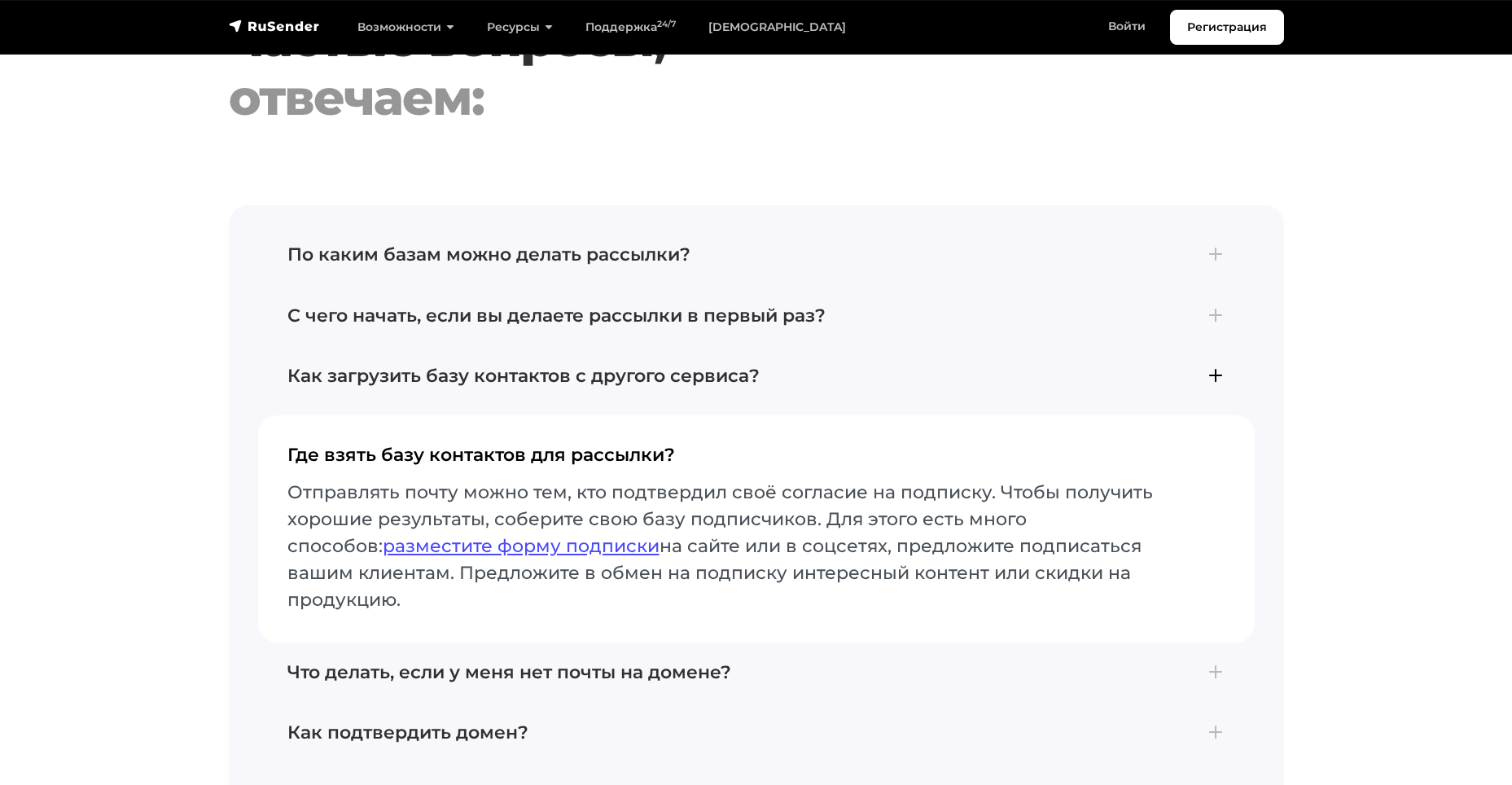
click at [612, 366] on h4 "Как загрузить базу контактов с другого сервиса?" at bounding box center [756, 376] width 938 height 21
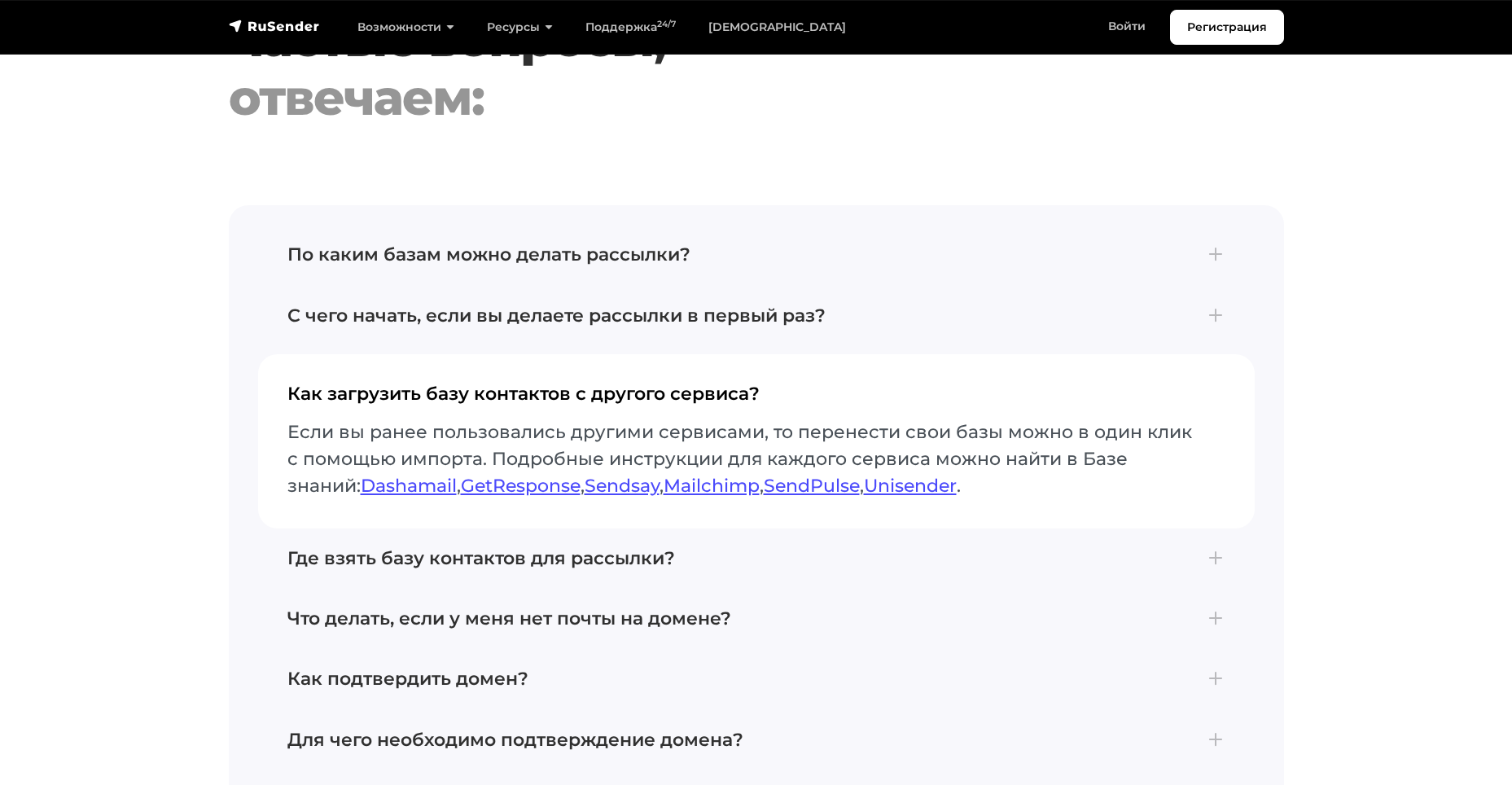
drag, startPoint x: 935, startPoint y: 473, endPoint x: 243, endPoint y: 472, distance: 691.9
click at [240, 471] on div "По каким базам можно делать рассылки? Рассылки можно отправлять только по базам…" at bounding box center [756, 648] width 1055 height 887
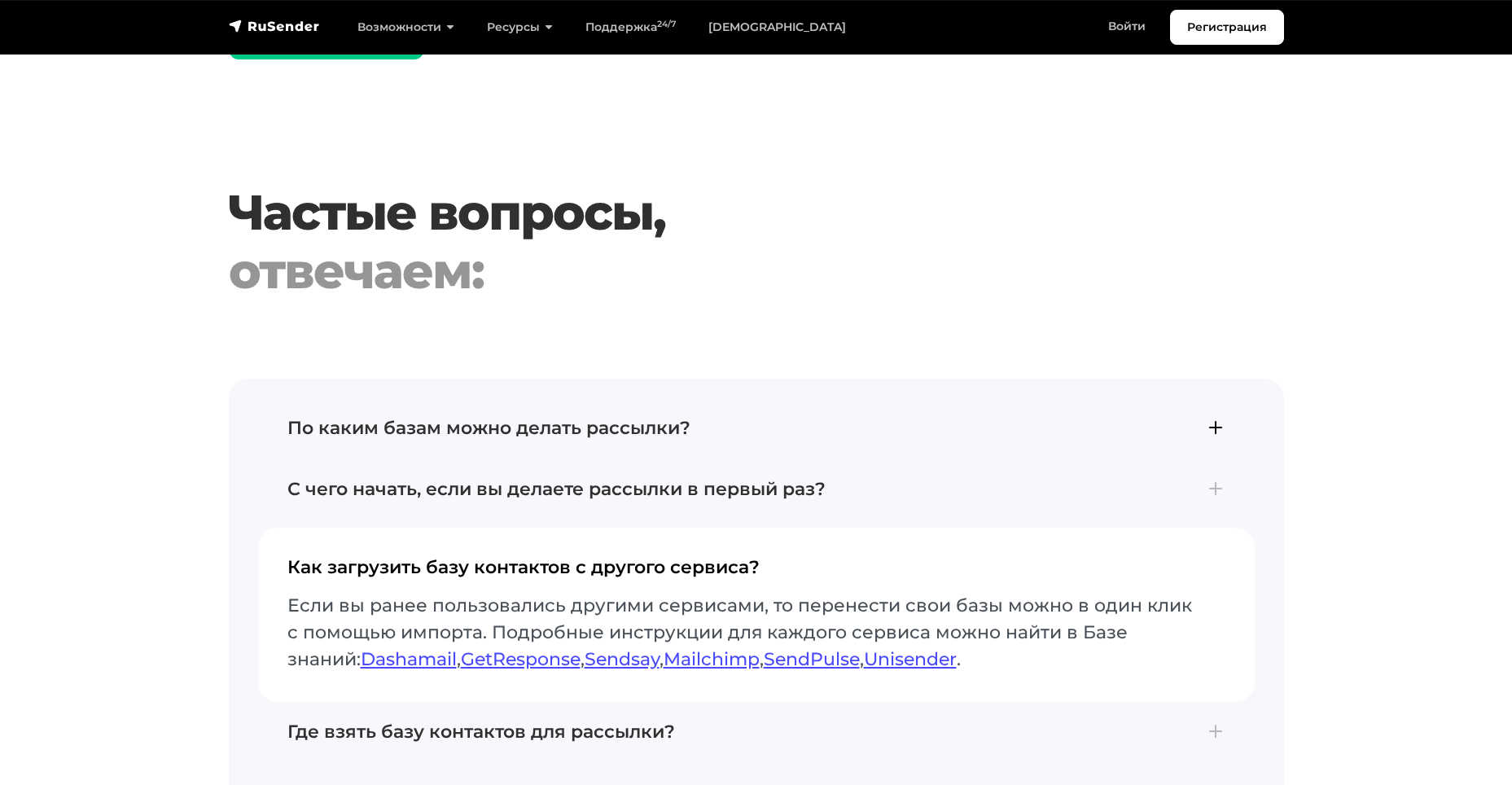
scroll to position [6594, 0]
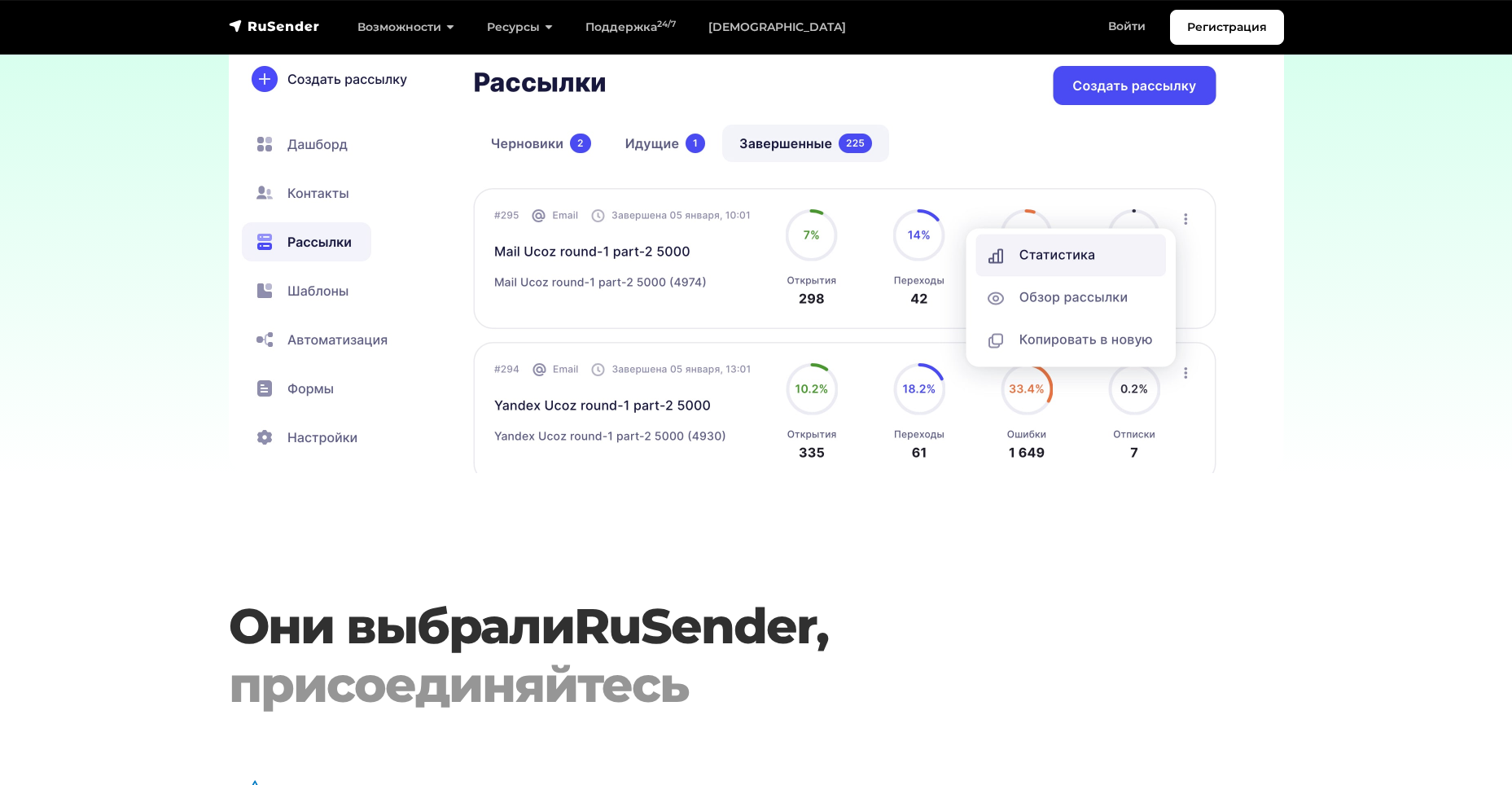
drag, startPoint x: 1368, startPoint y: 601, endPoint x: 1346, endPoint y: 421, distance: 181.3
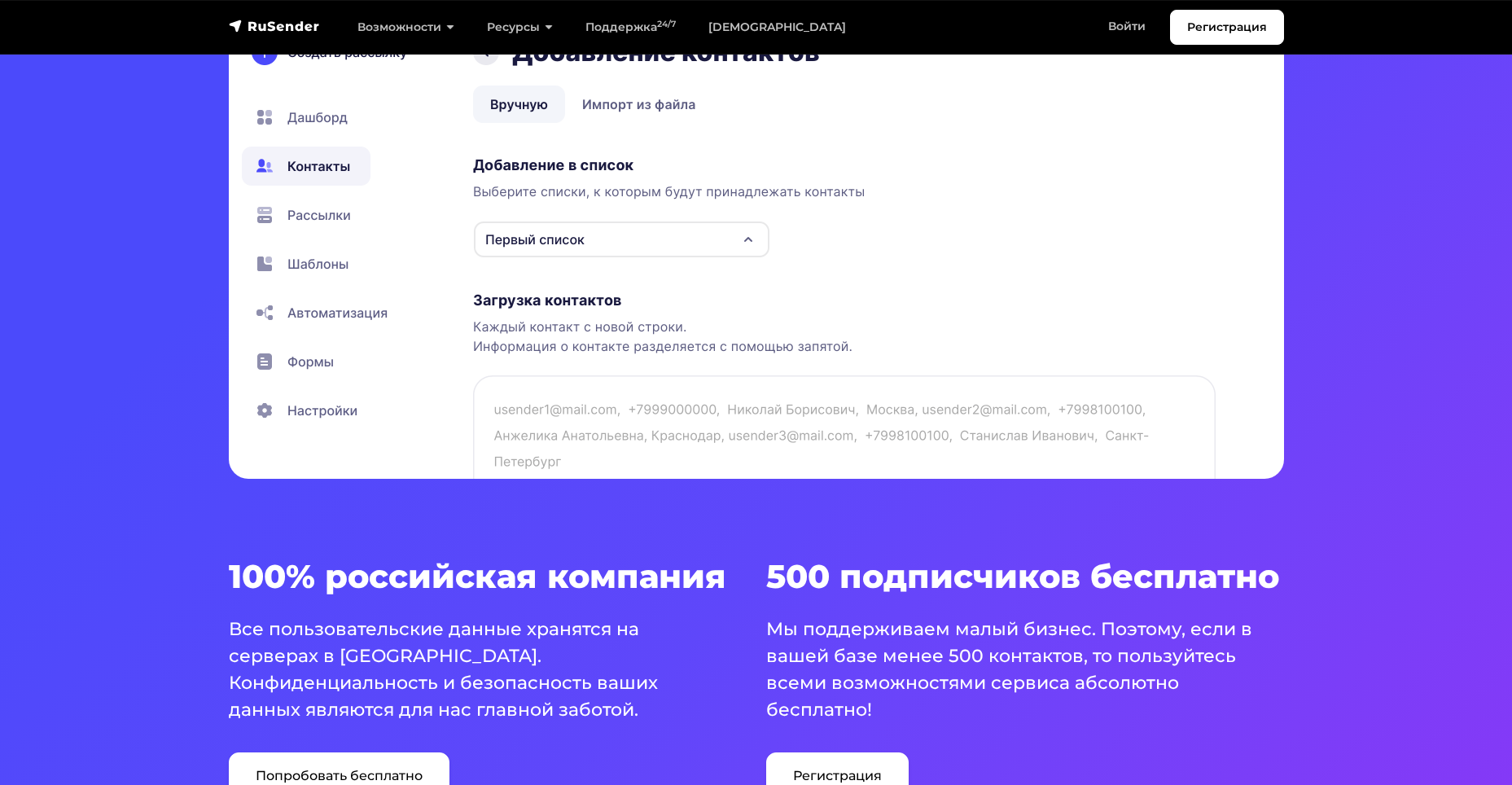
scroll to position [651, 0]
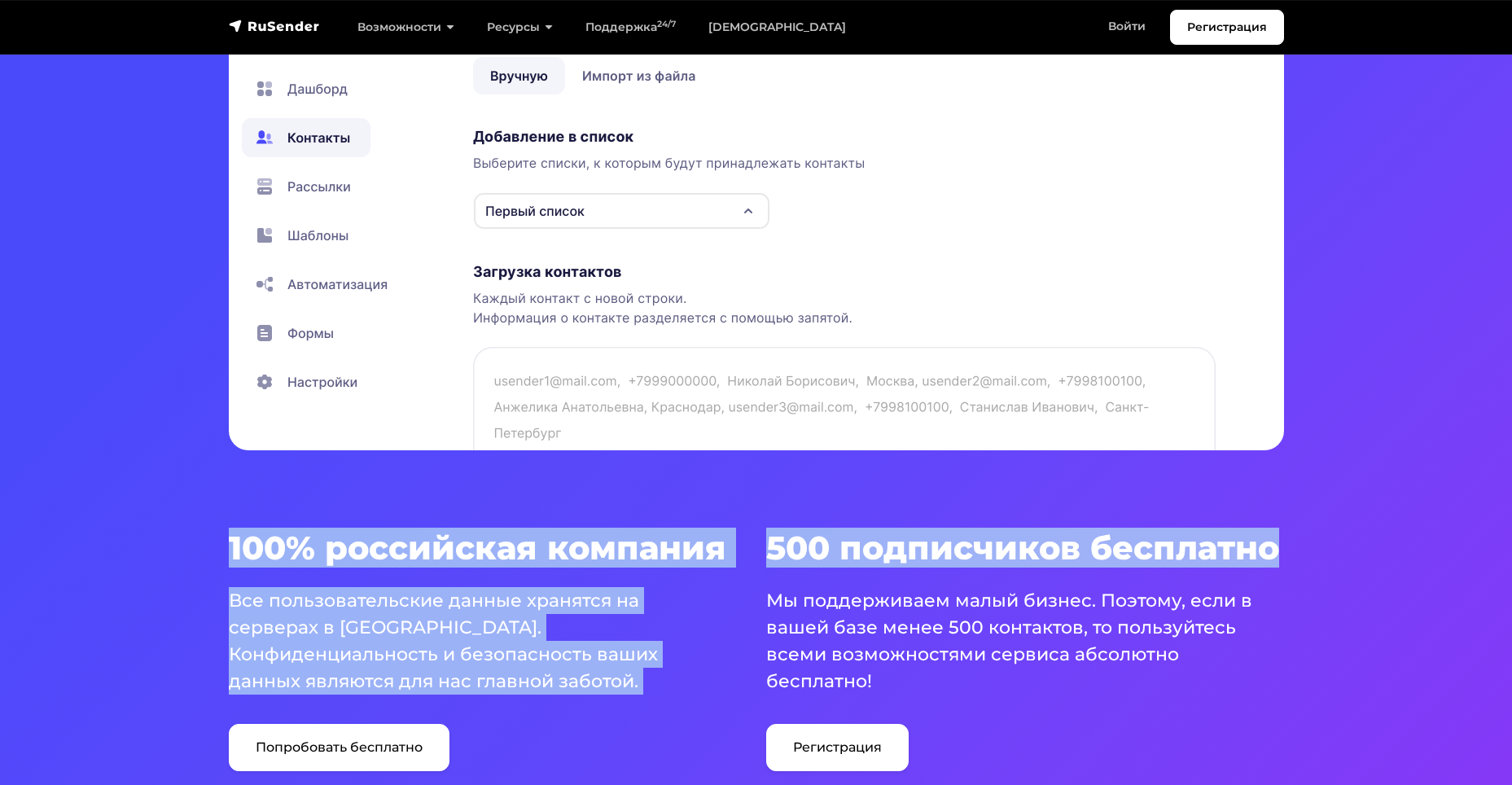
drag, startPoint x: 1293, startPoint y: 555, endPoint x: 227, endPoint y: 554, distance: 1065.6
click at [227, 554] on div "100% российская компания Все пользовательские данные хранятся на серверах в Рос…" at bounding box center [756, 649] width 1075 height 243
click at [278, 559] on h3 "100% российская компания" at bounding box center [488, 547] width 518 height 39
click at [306, 552] on h3 "100% российская компания" at bounding box center [488, 547] width 518 height 39
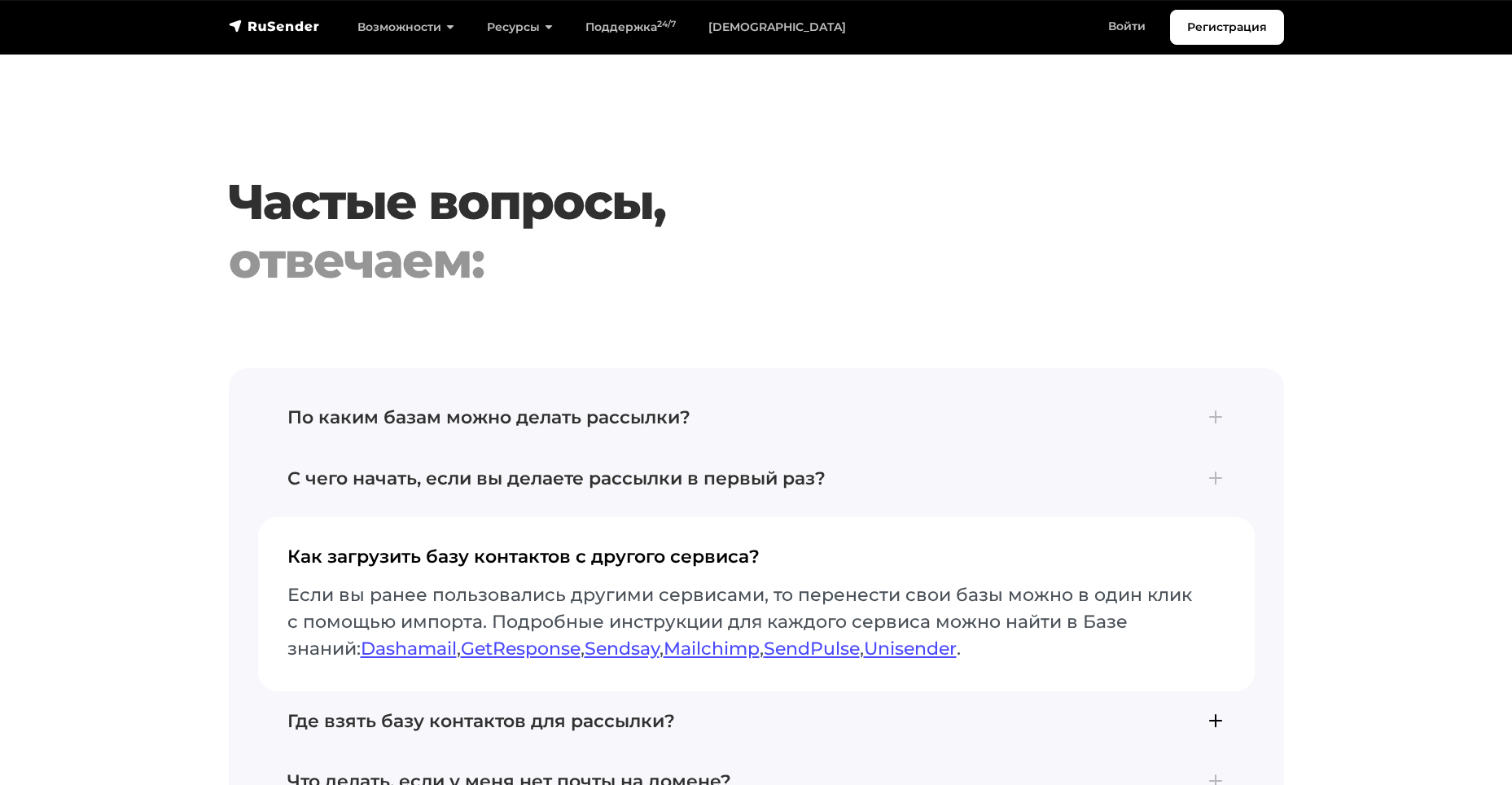
scroll to position [7082, 0]
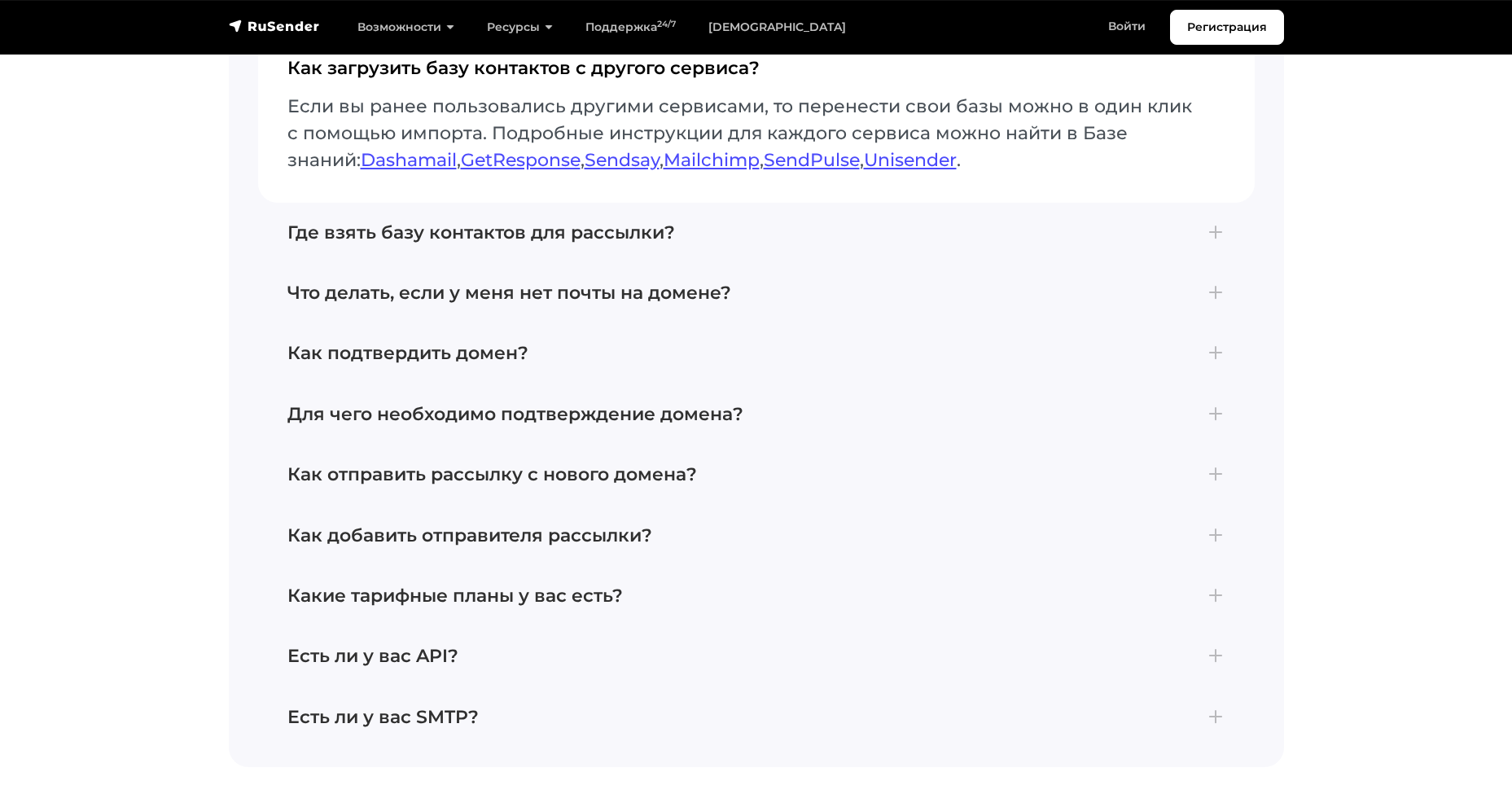
drag, startPoint x: 309, startPoint y: 161, endPoint x: 917, endPoint y: 149, distance: 609.0
click at [907, 148] on button "Как загрузить базу контактов с другого сервиса? Если вы ранее пользовались друг…" at bounding box center [756, 114] width 996 height 173
drag, startPoint x: 959, startPoint y: 147, endPoint x: 325, endPoint y: 167, distance: 634.5
click at [325, 167] on button "Как загрузить базу контактов с другого сервиса? Если вы ранее пользовались друг…" at bounding box center [756, 114] width 996 height 173
drag, startPoint x: 949, startPoint y: 145, endPoint x: 325, endPoint y: 170, distance: 624.9
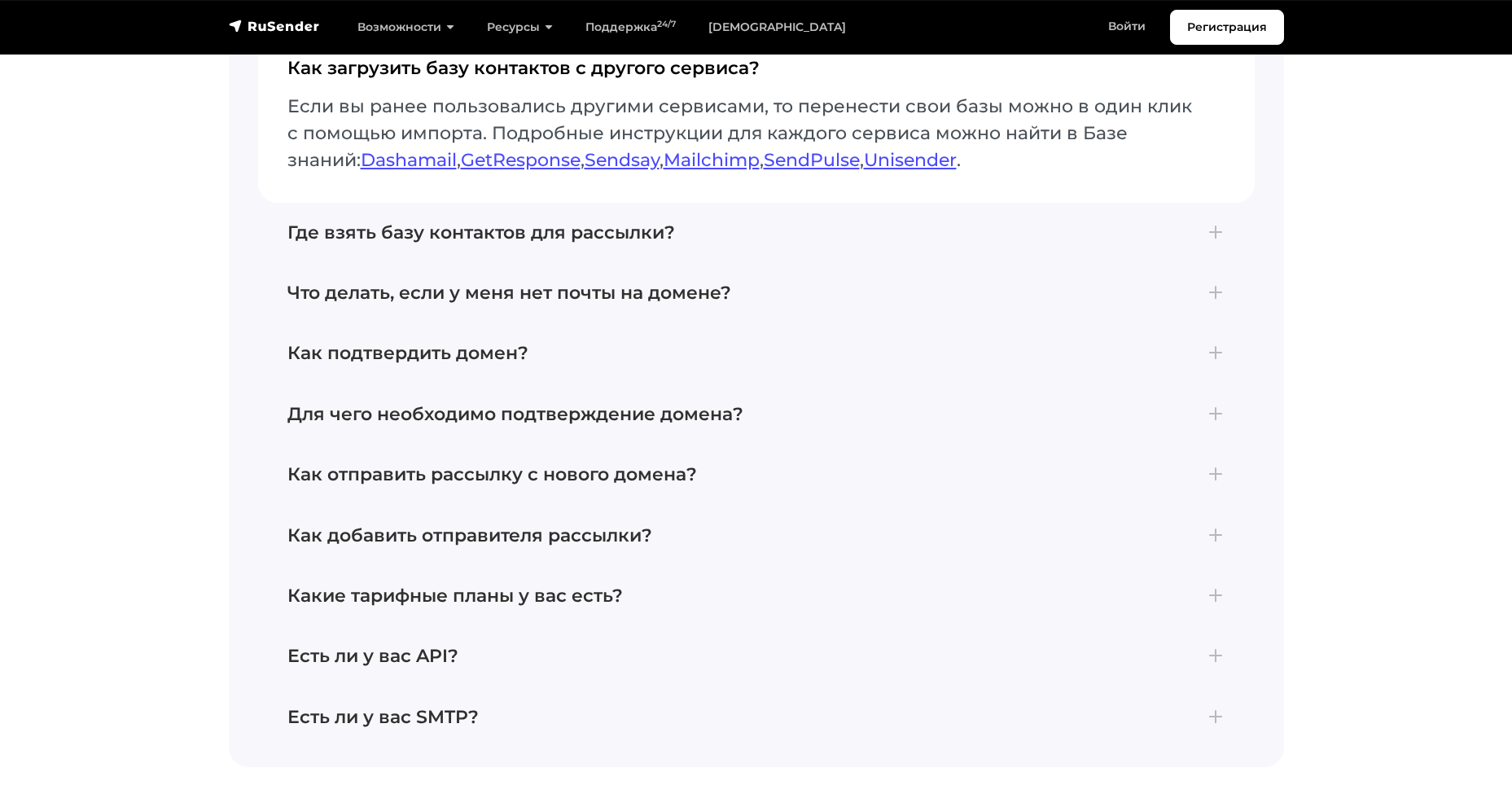
click at [337, 170] on button "Как загрузить базу контактов с другого сервиса? Если вы ранее пользовались друг…" at bounding box center [756, 114] width 996 height 173
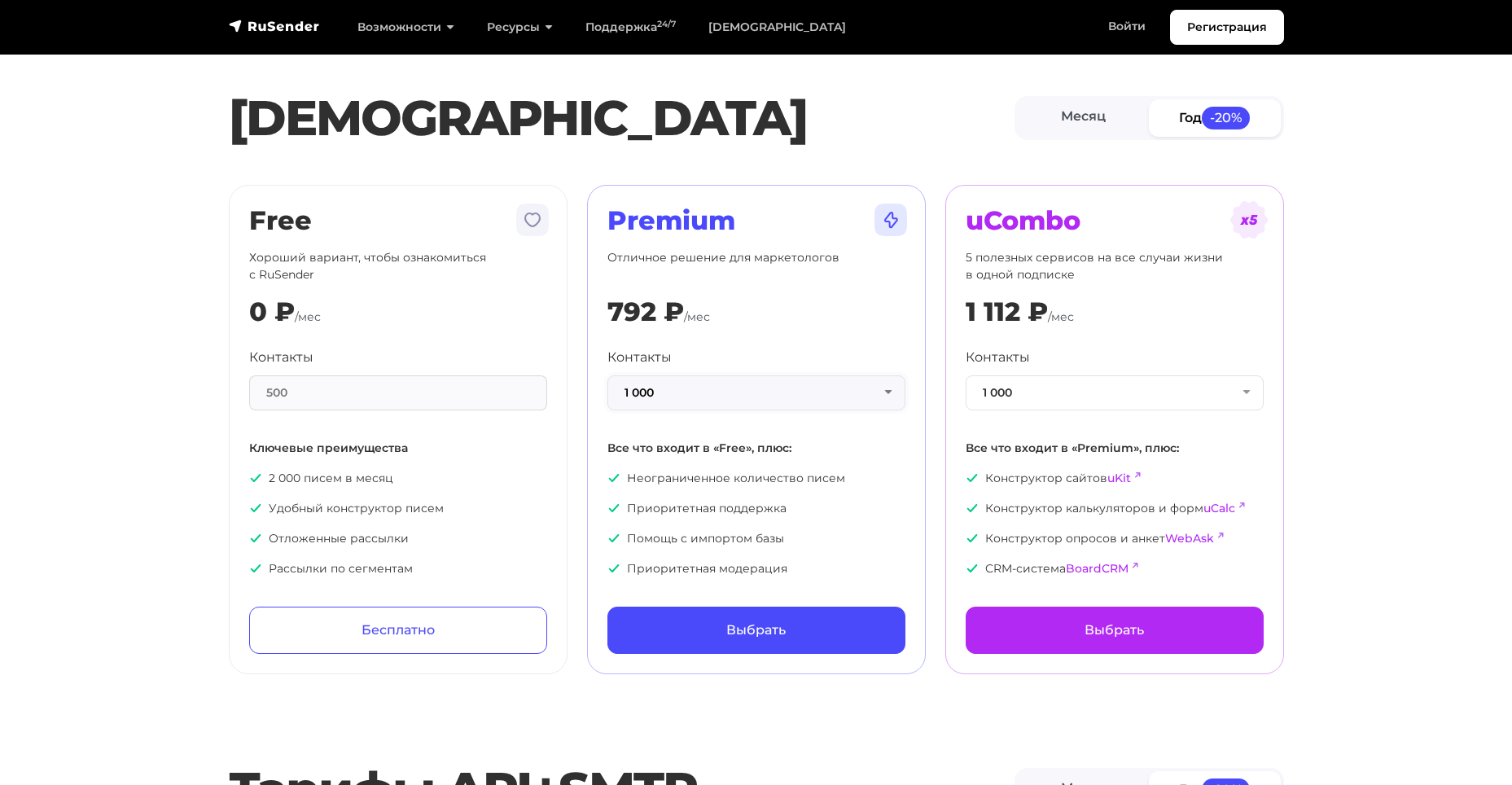
click at [814, 379] on button "1 000" at bounding box center [756, 392] width 298 height 35
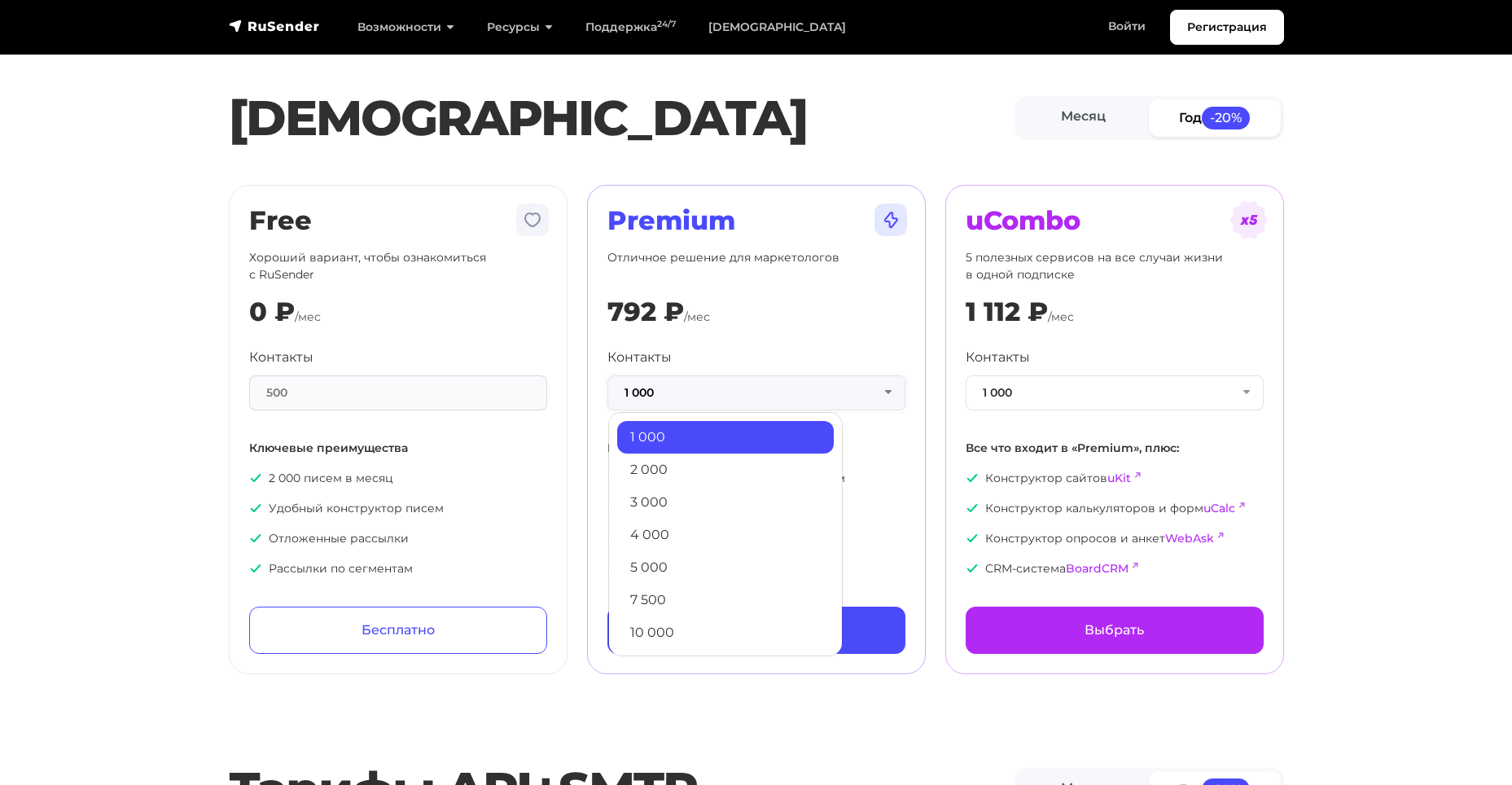
click at [814, 379] on button "1 000" at bounding box center [756, 392] width 298 height 35
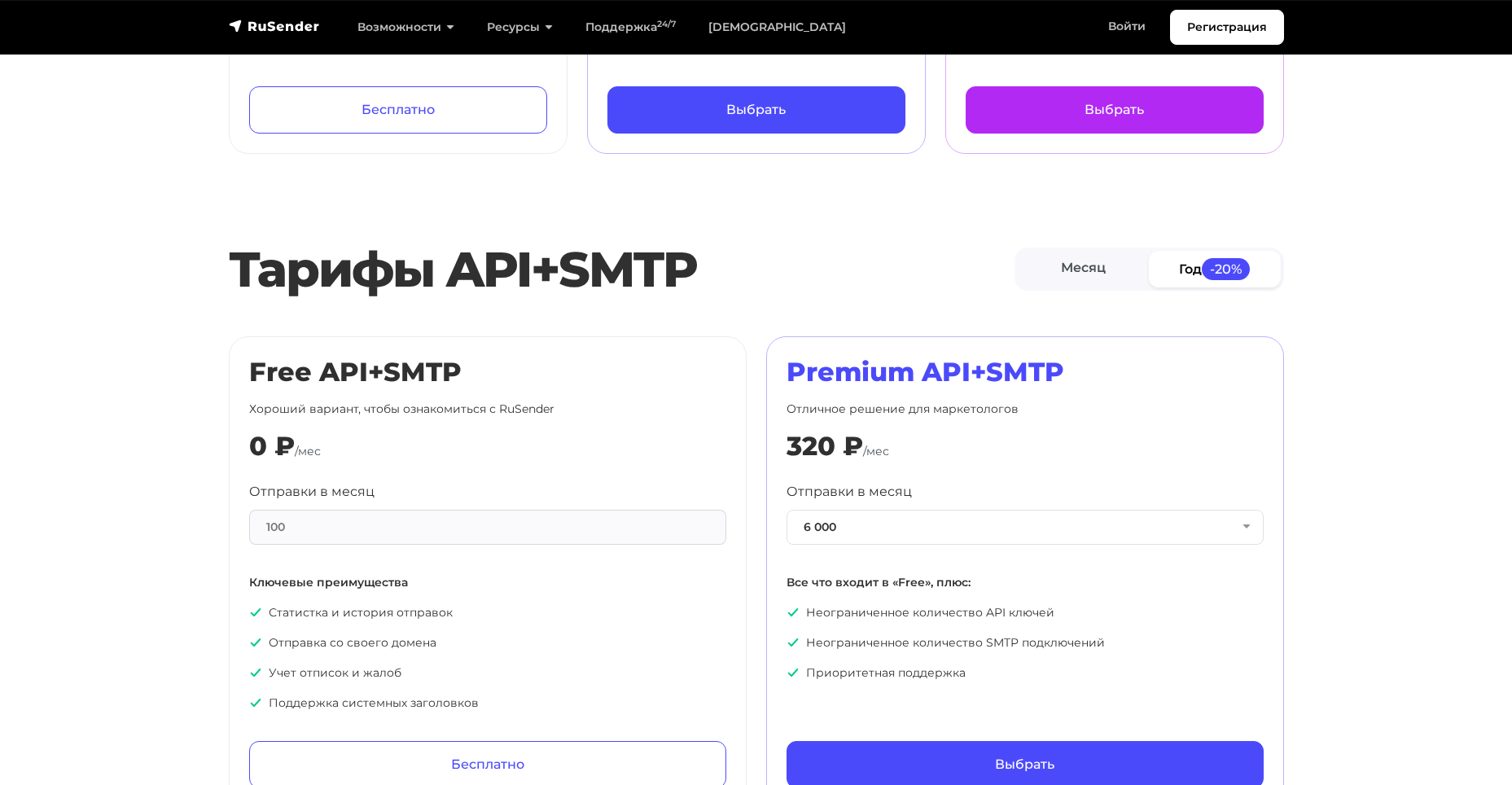
scroll to position [570, 0]
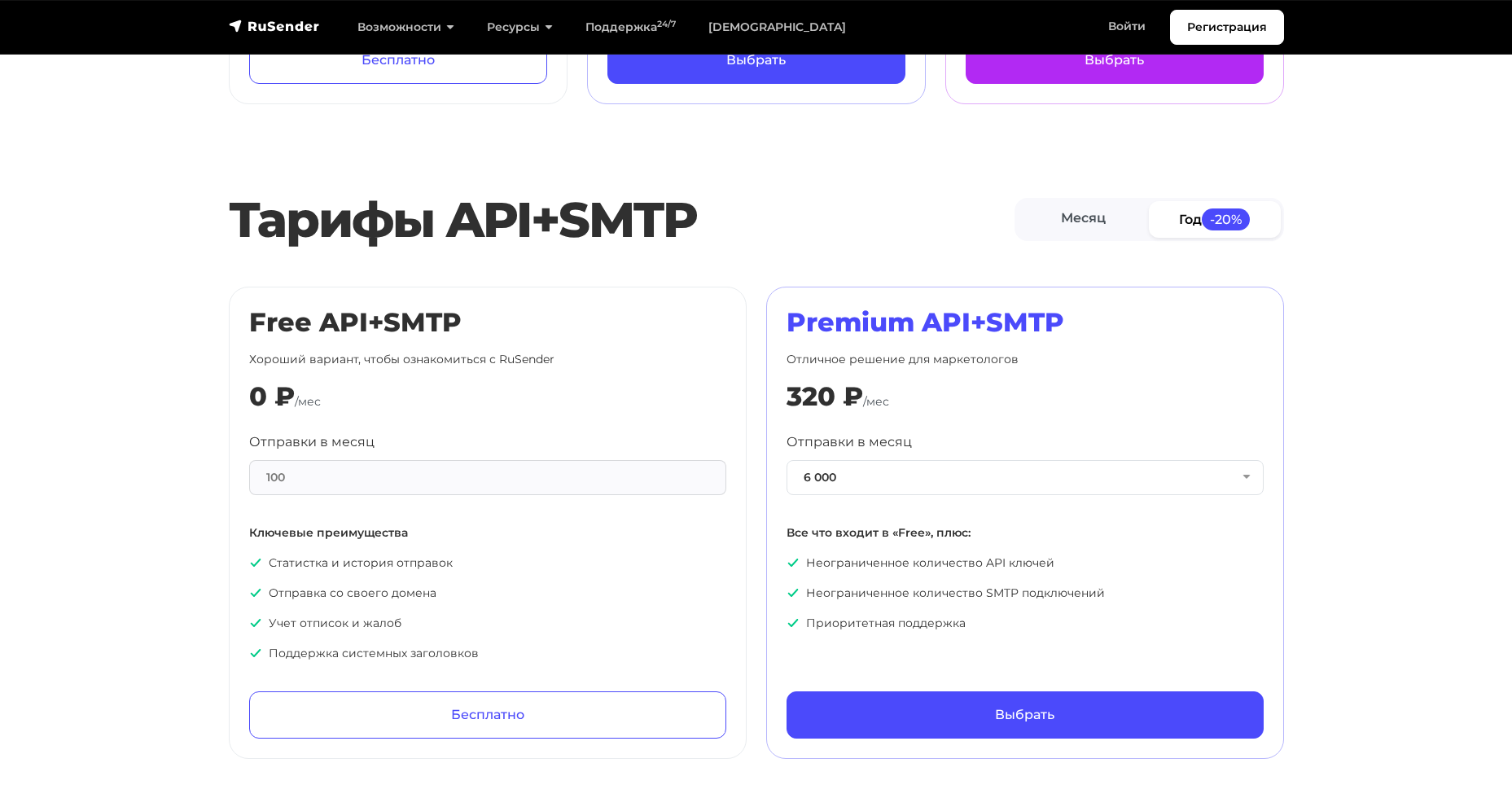
click at [1357, 352] on section "Тарифы API+SMTP Месяц Год -20% Free API+SMTP Хороший вариант, чтобы ознакомитьс…" at bounding box center [756, 470] width 1512 height 576
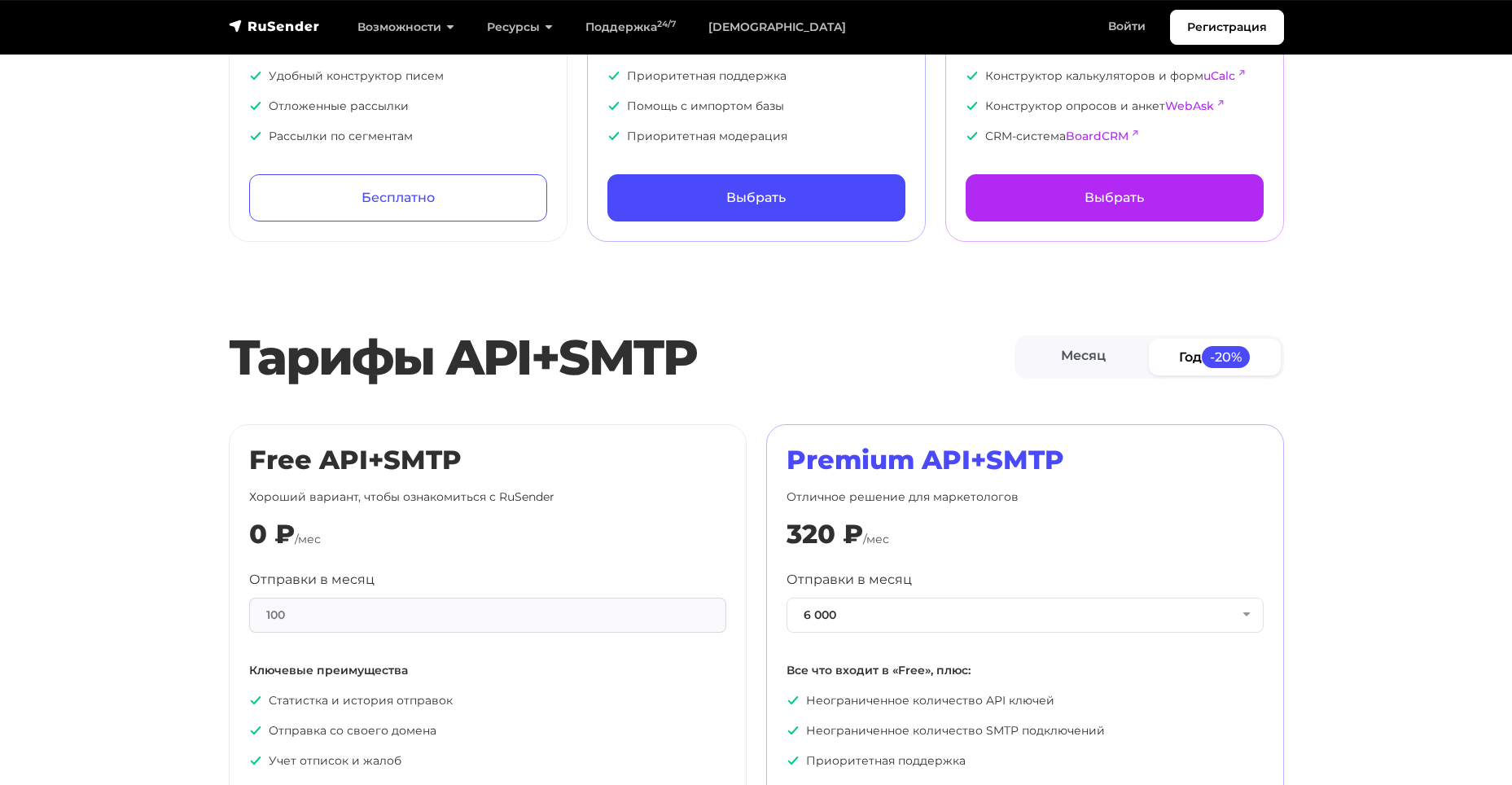
scroll to position [488, 0]
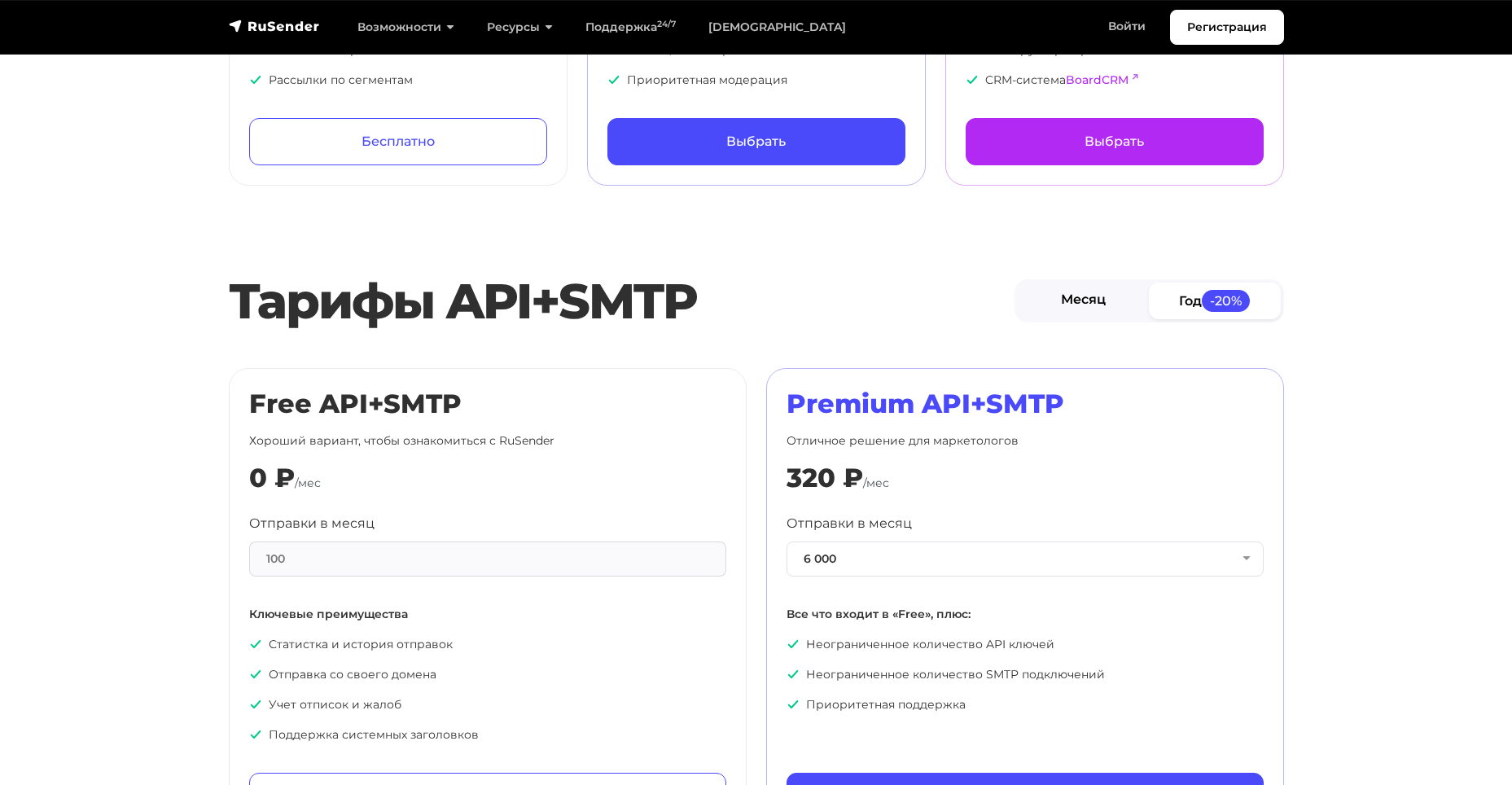
click at [1079, 295] on link "Месяц" at bounding box center [1084, 300] width 132 height 37
click at [1226, 291] on span "-20%" at bounding box center [1225, 301] width 49 height 22
click at [1132, 287] on link "Месяц" at bounding box center [1084, 300] width 132 height 37
drag, startPoint x: 983, startPoint y: 642, endPoint x: 1054, endPoint y: 641, distance: 71.7
click at [1054, 641] on p "Неограниченное количество API ключей" at bounding box center [1024, 644] width 477 height 17
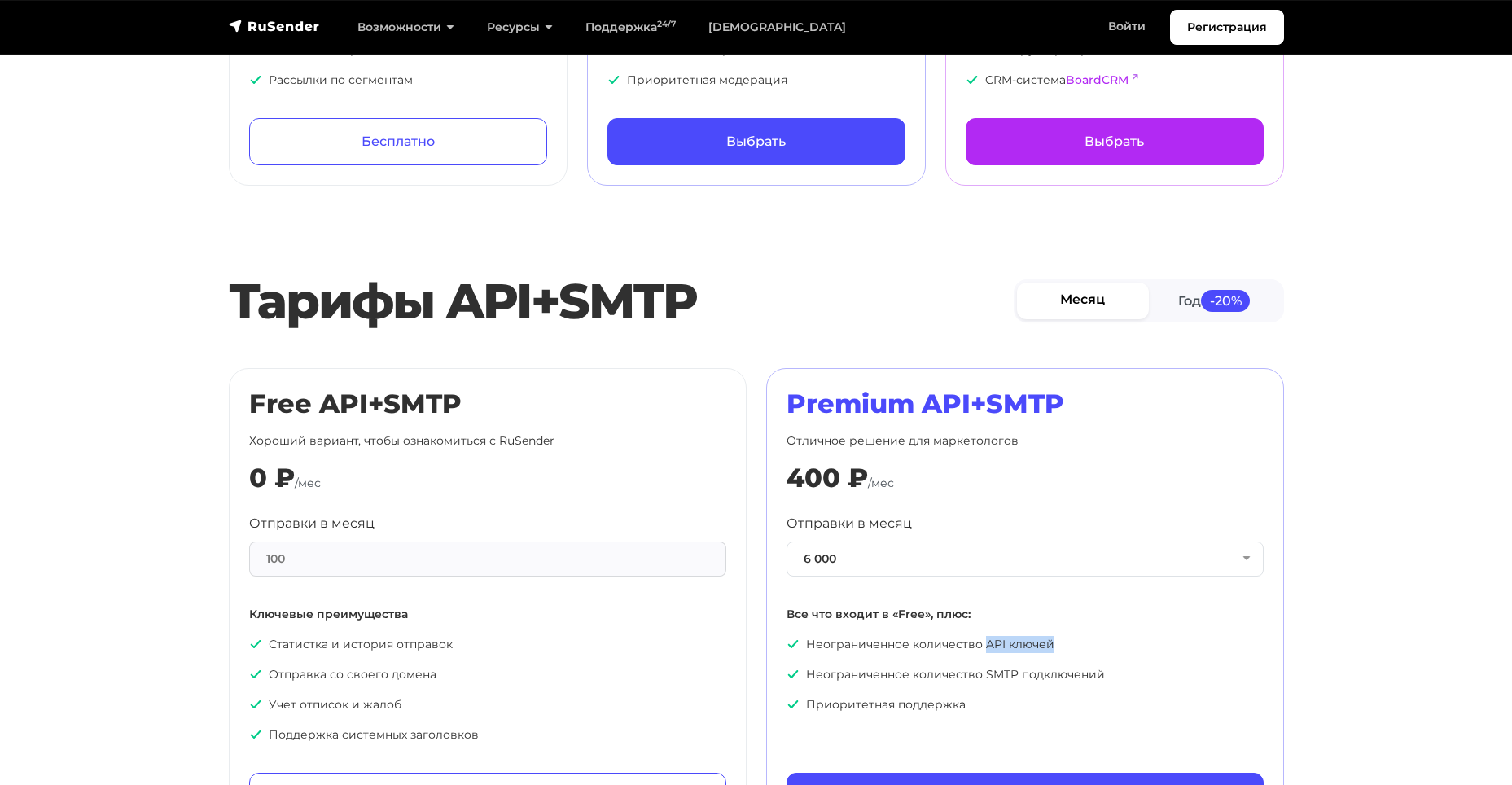
click at [986, 646] on p "Неограниченное количество API ключей" at bounding box center [1024, 644] width 477 height 17
drag, startPoint x: 985, startPoint y: 641, endPoint x: 1038, endPoint y: 646, distance: 53.2
click at [1038, 646] on p "Неограниченное количество API ключей" at bounding box center [1024, 644] width 477 height 17
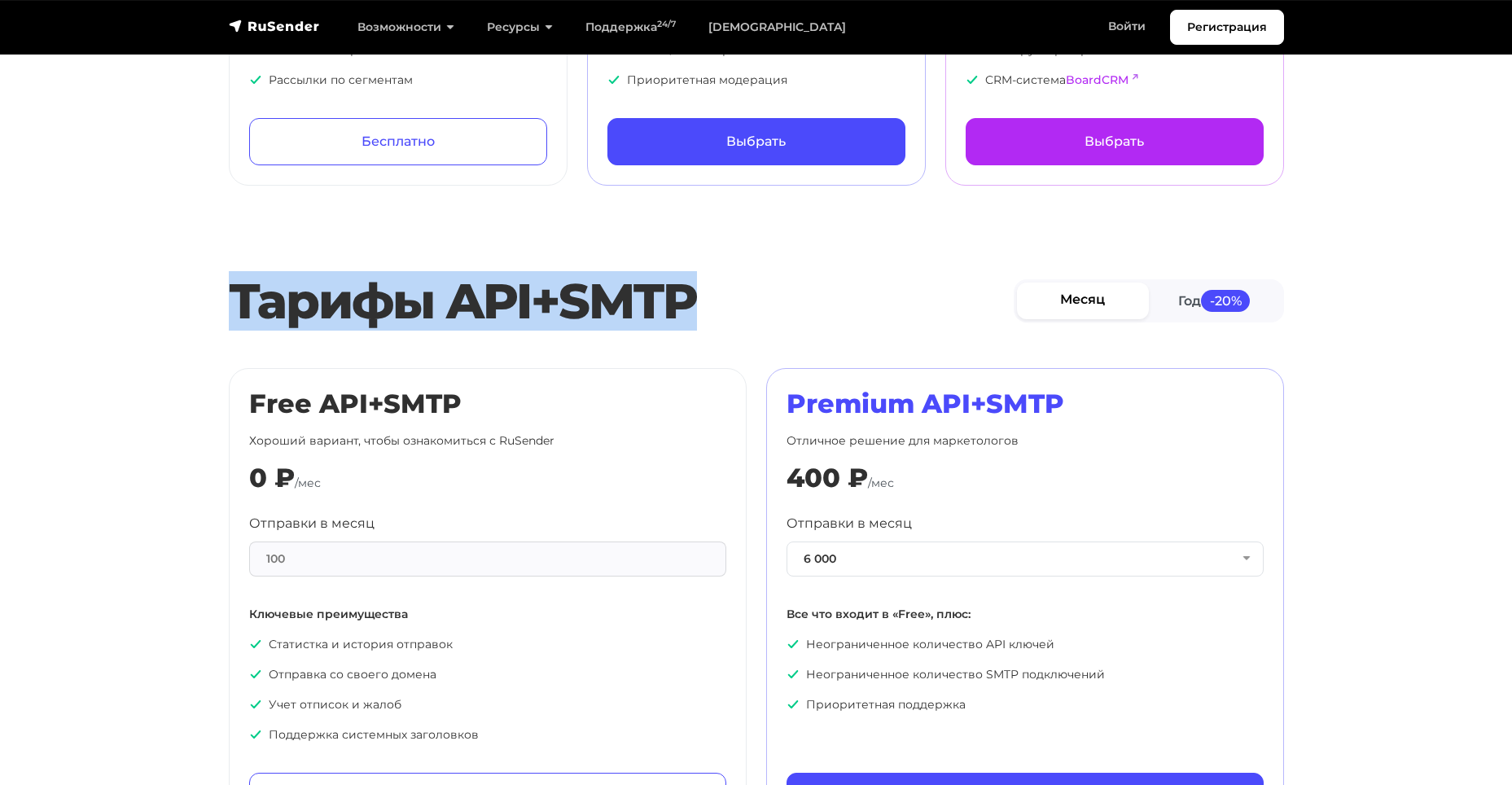
drag, startPoint x: 749, startPoint y: 288, endPoint x: 230, endPoint y: 309, distance: 519.8
click at [230, 309] on h2 "Тарифы API+SMTP" at bounding box center [621, 301] width 785 height 59
click at [354, 315] on h2 "Тарифы API+SMTP" at bounding box center [621, 301] width 785 height 59
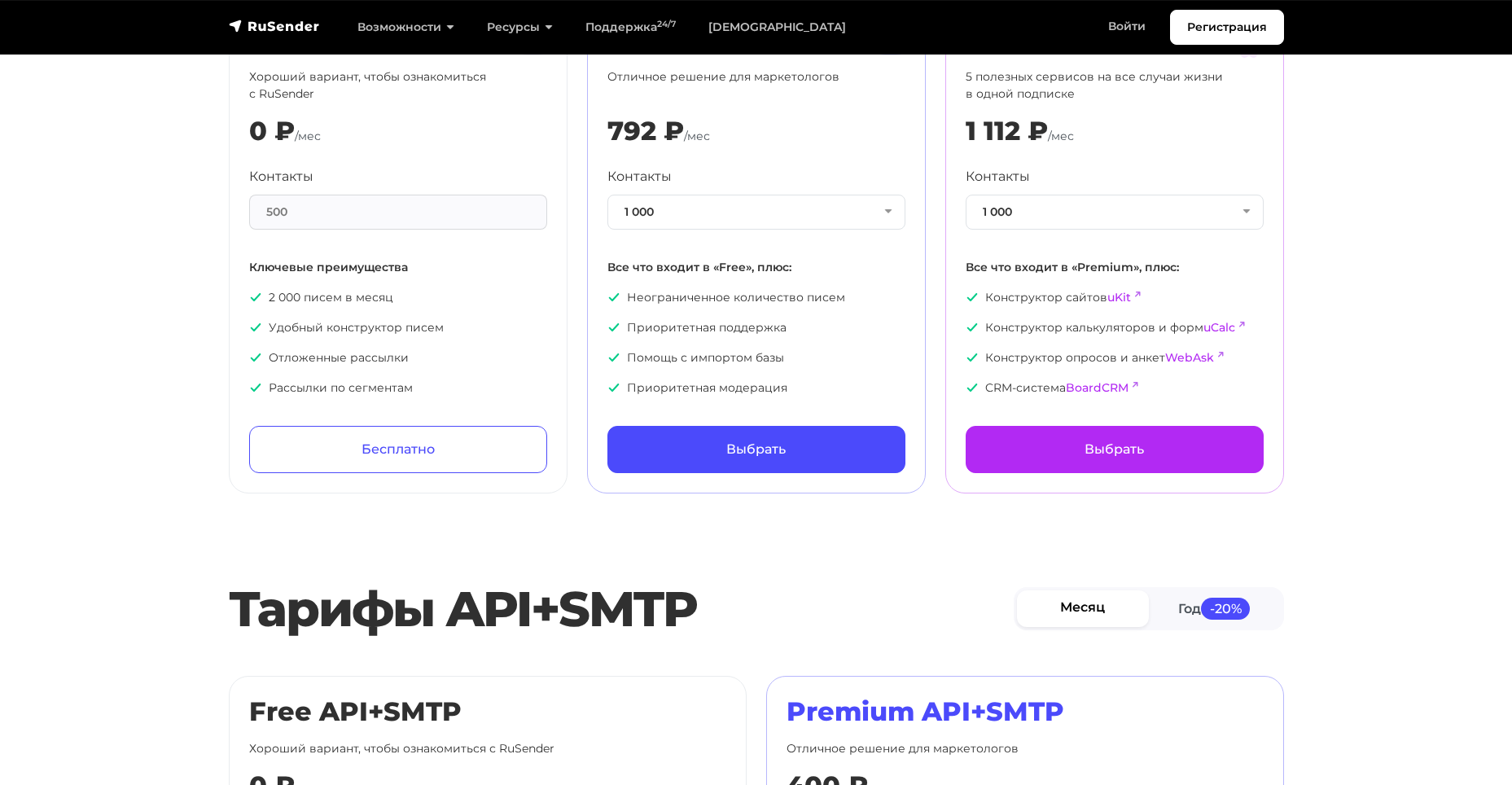
scroll to position [0, 0]
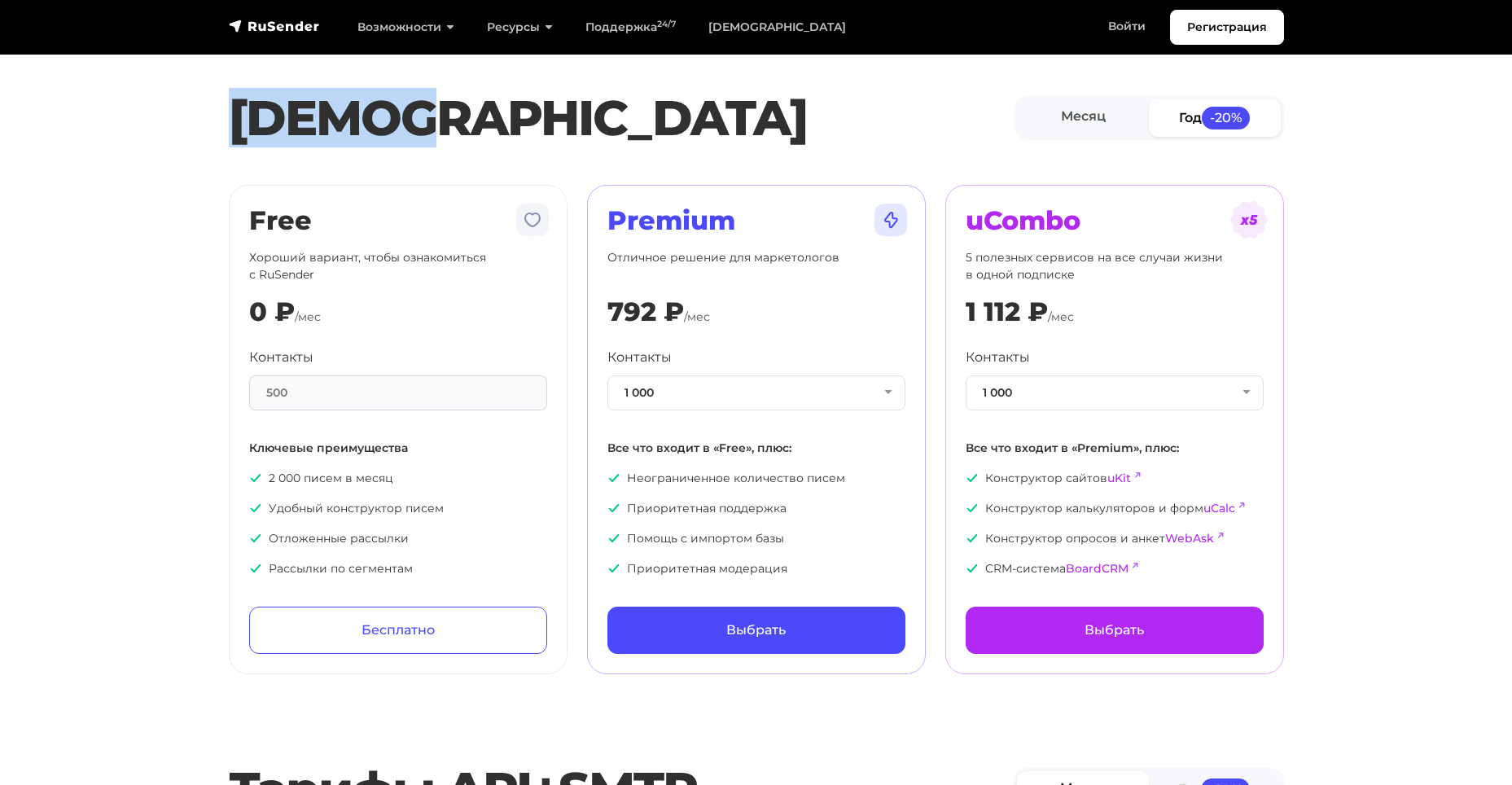
drag, startPoint x: 233, startPoint y: 121, endPoint x: 469, endPoint y: 125, distance: 236.1
click at [471, 127] on h1 "[DEMOGRAPHIC_DATA]" at bounding box center [622, 118] width 786 height 59
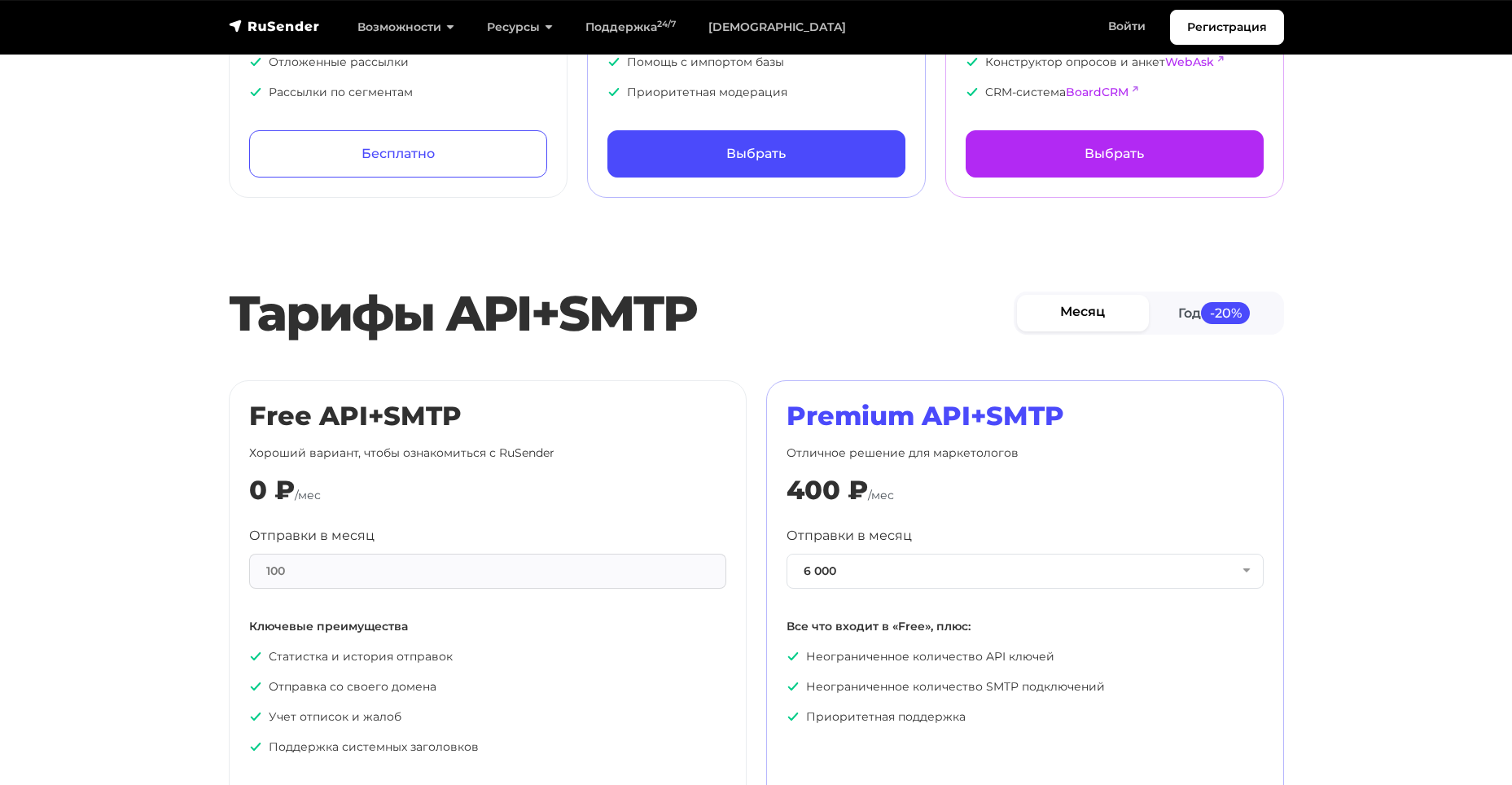
scroll to position [570, 0]
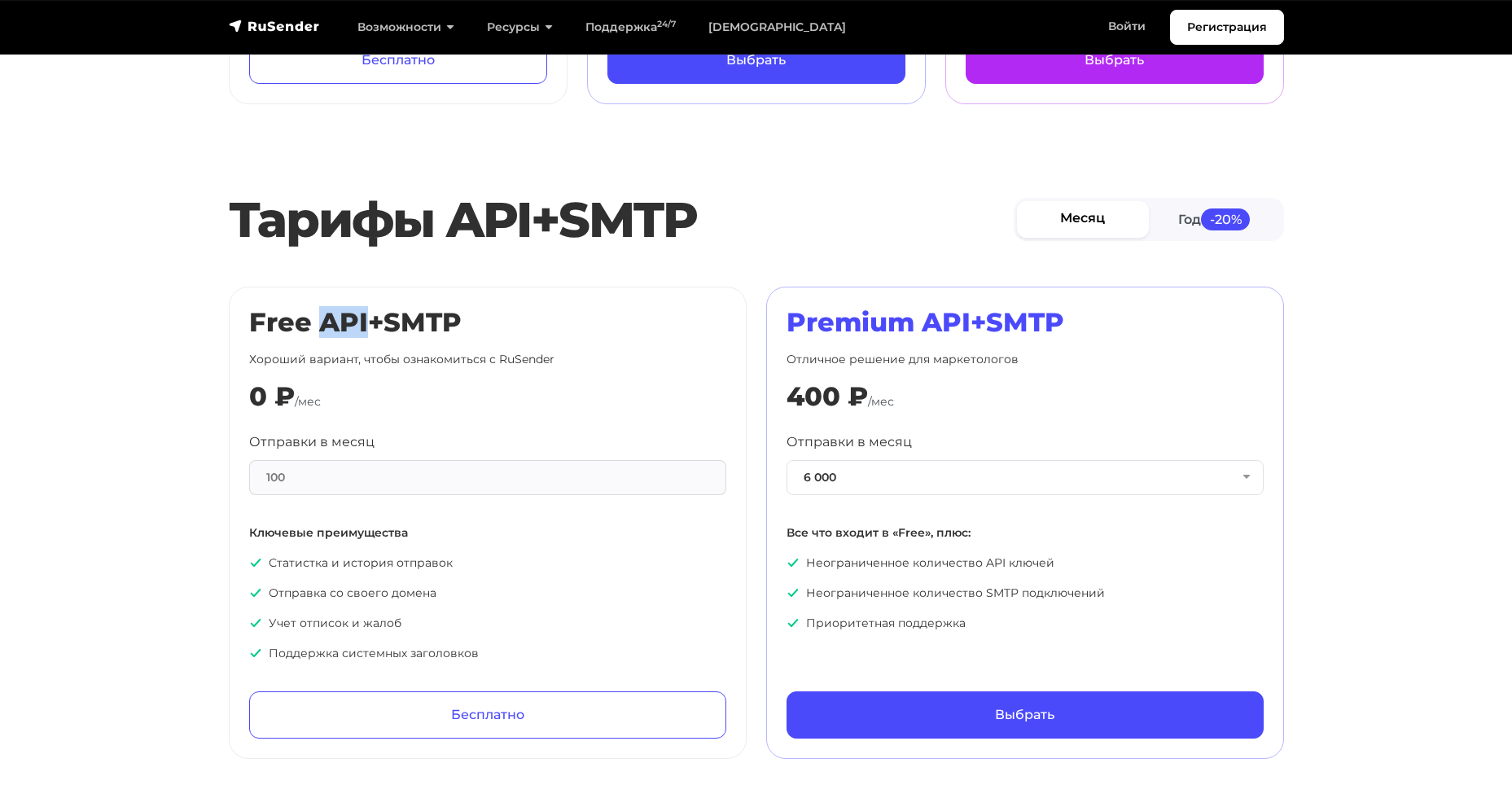
drag, startPoint x: 369, startPoint y: 323, endPoint x: 319, endPoint y: 331, distance: 50.3
click at [319, 331] on h2 "Free API+SMTP" at bounding box center [487, 322] width 477 height 31
drag, startPoint x: 479, startPoint y: 324, endPoint x: 312, endPoint y: 326, distance: 166.9
click at [312, 326] on h2 "Free API+SMTP" at bounding box center [487, 322] width 477 height 31
click at [338, 325] on h2 "Free API+SMTP" at bounding box center [487, 322] width 477 height 31
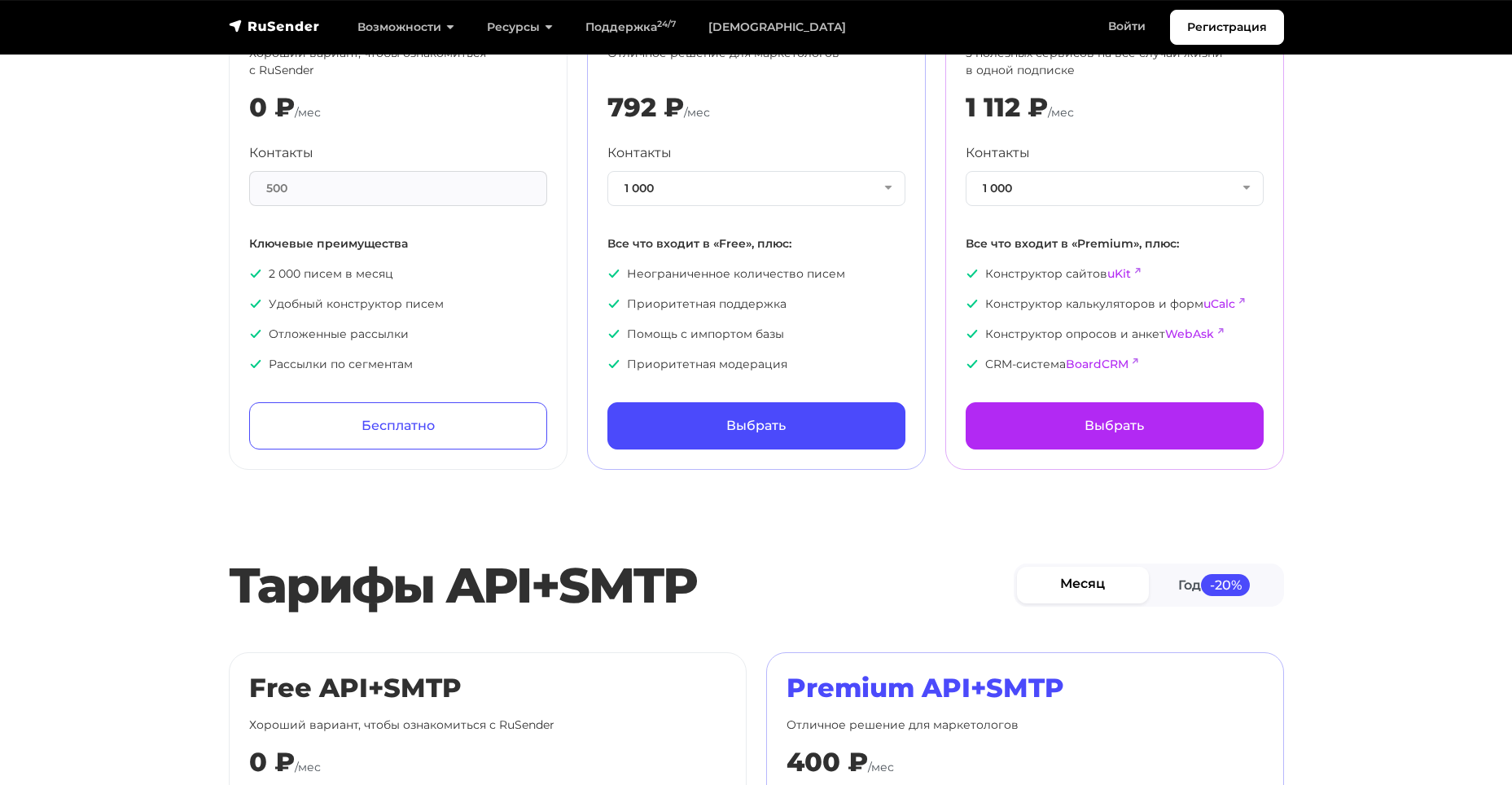
scroll to position [244, 0]
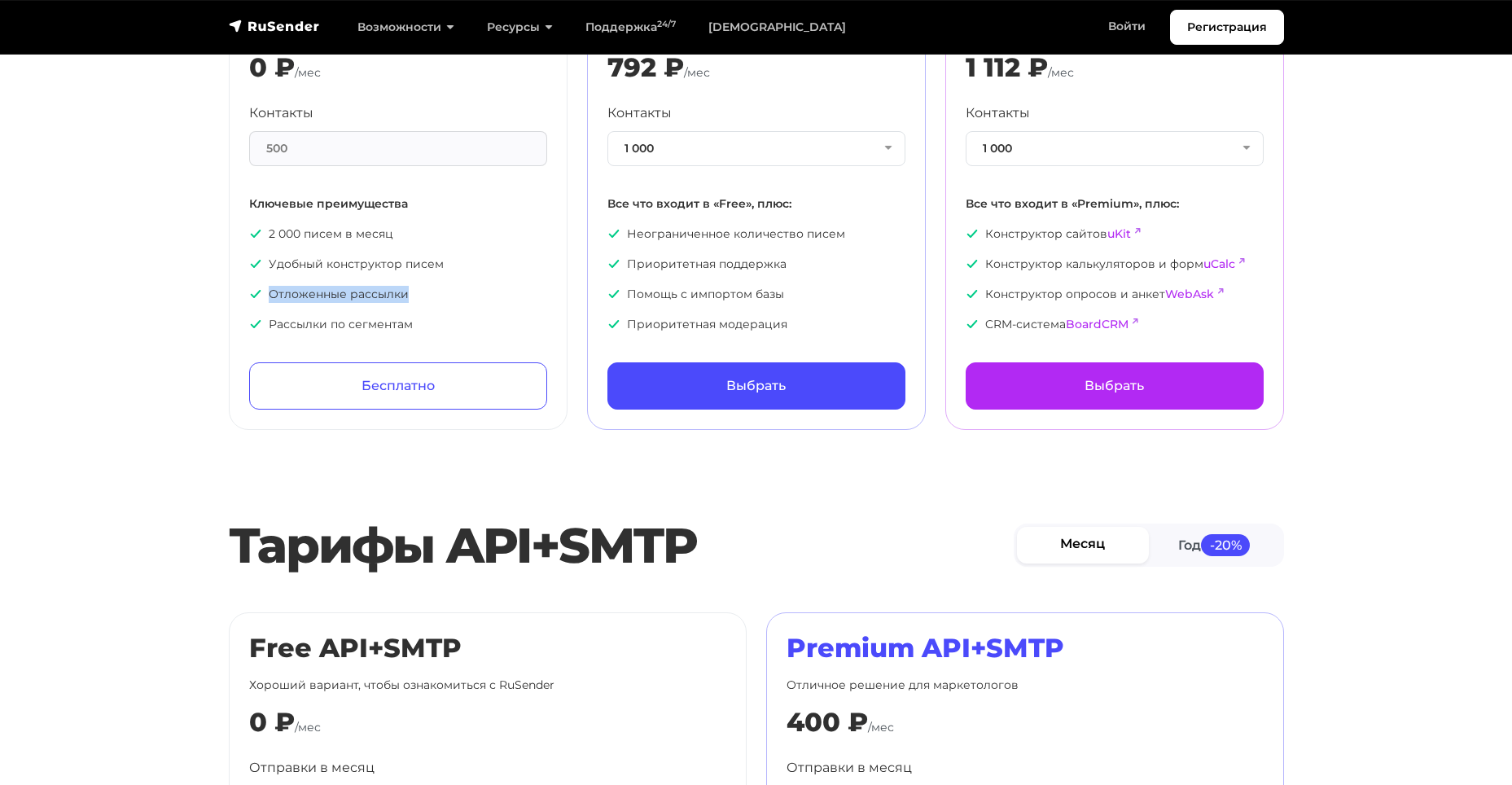
drag, startPoint x: 412, startPoint y: 288, endPoint x: 300, endPoint y: 311, distance: 114.6
click at [268, 298] on p "Отложенные рассылки" at bounding box center [398, 294] width 298 height 17
